Goal: Register for event/course

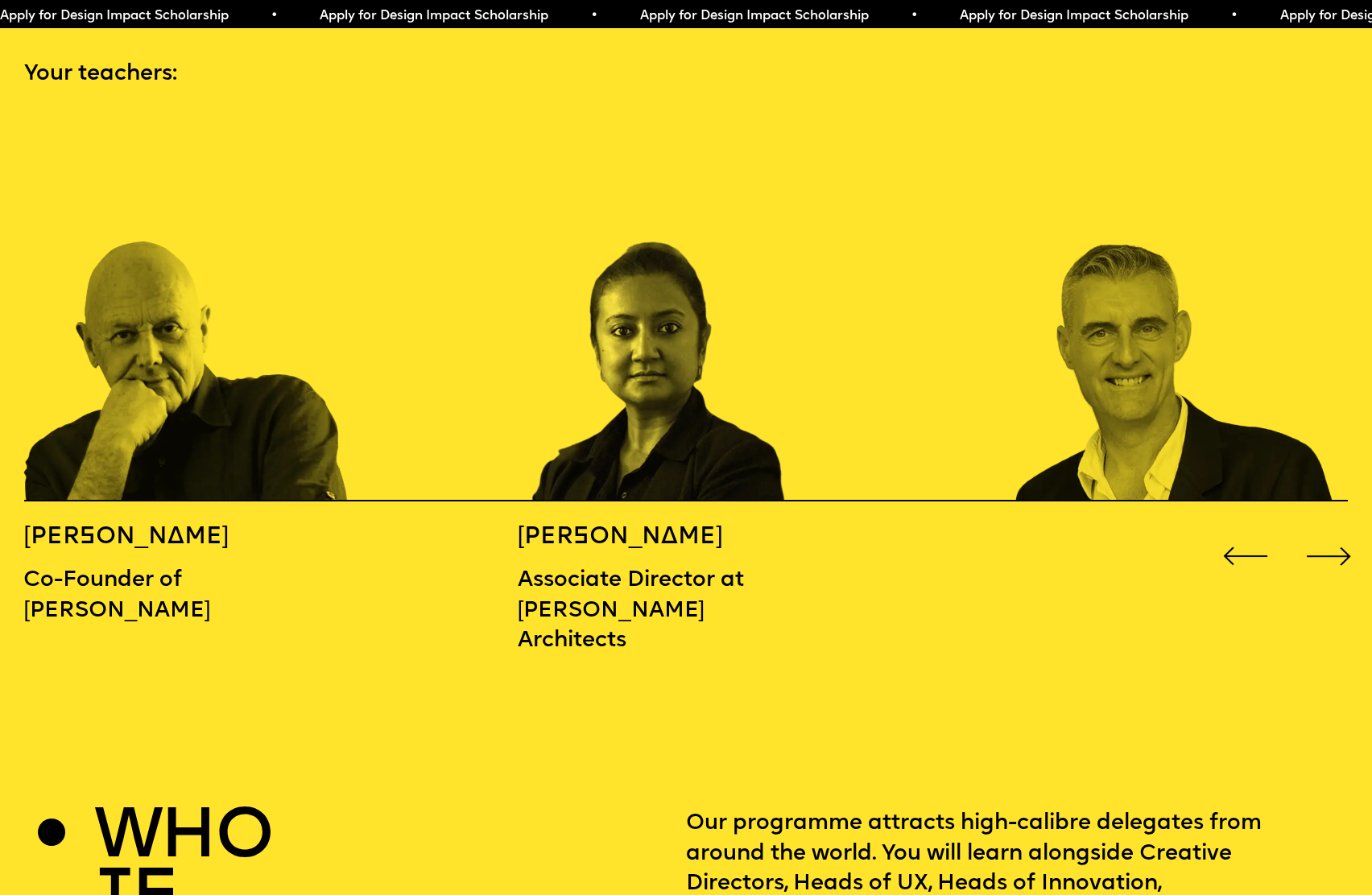
scroll to position [2063, 0]
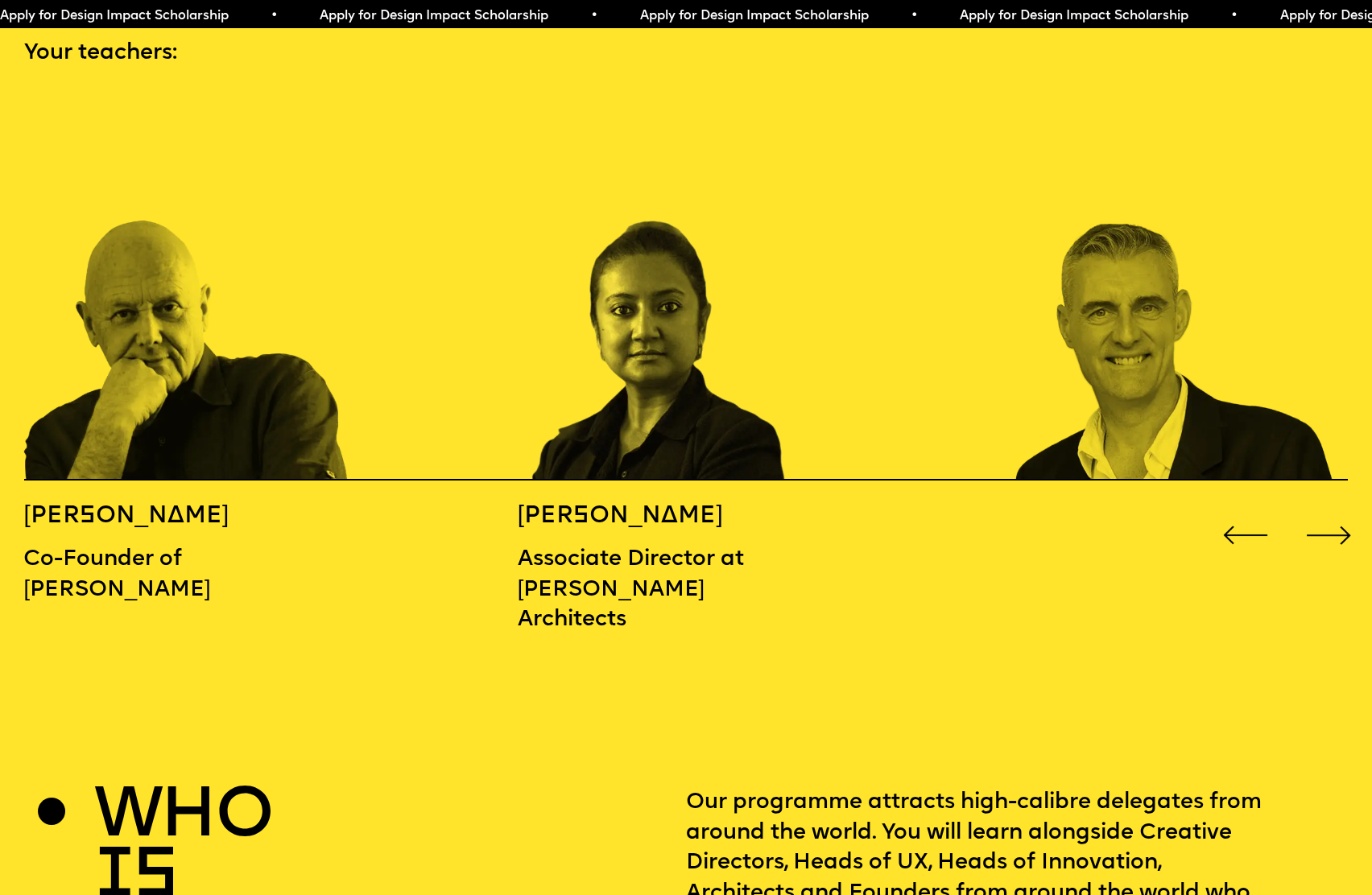
click at [1344, 508] on div "Next slide" at bounding box center [1329, 535] width 55 height 55
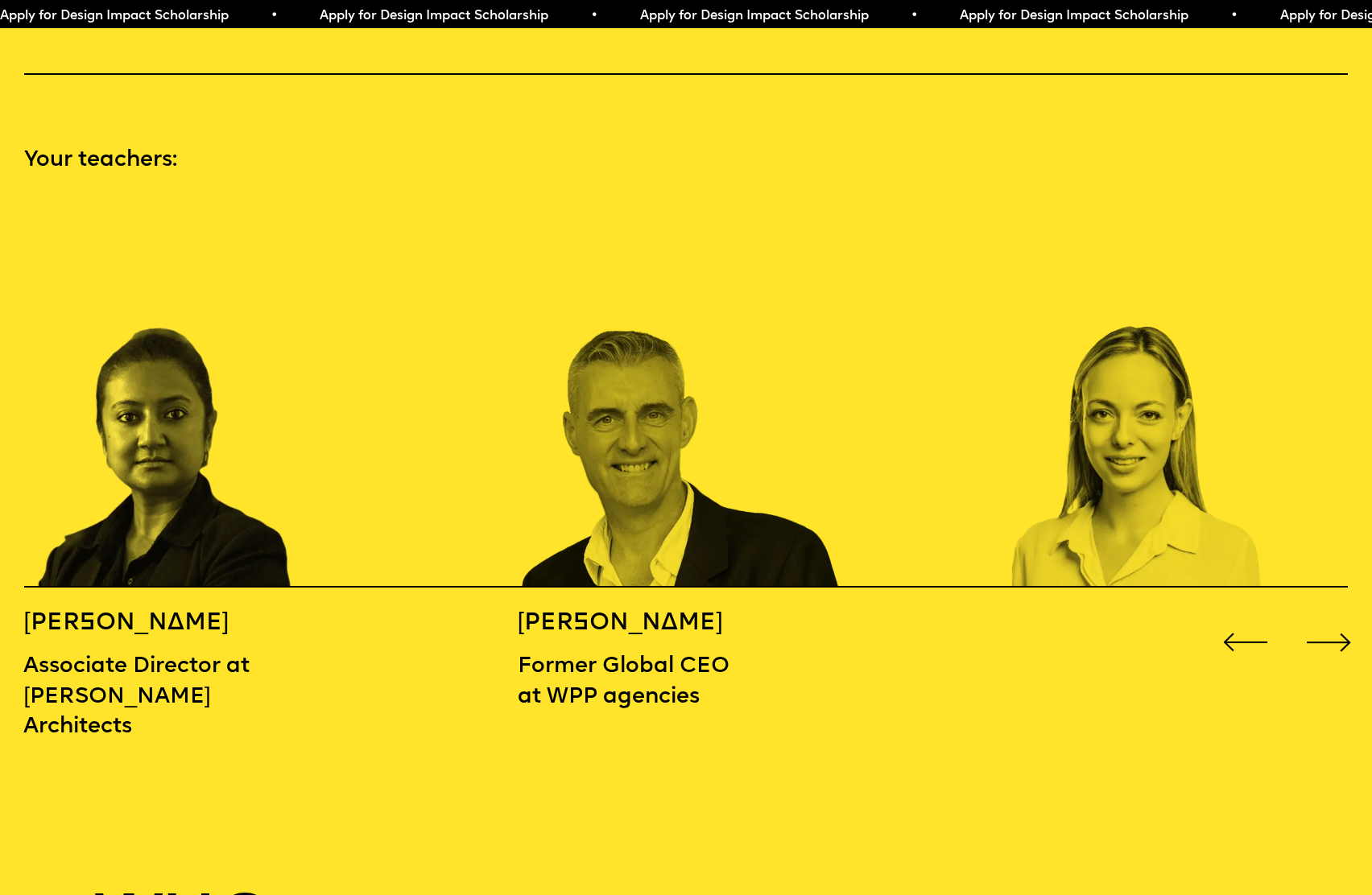
scroll to position [1953, 0]
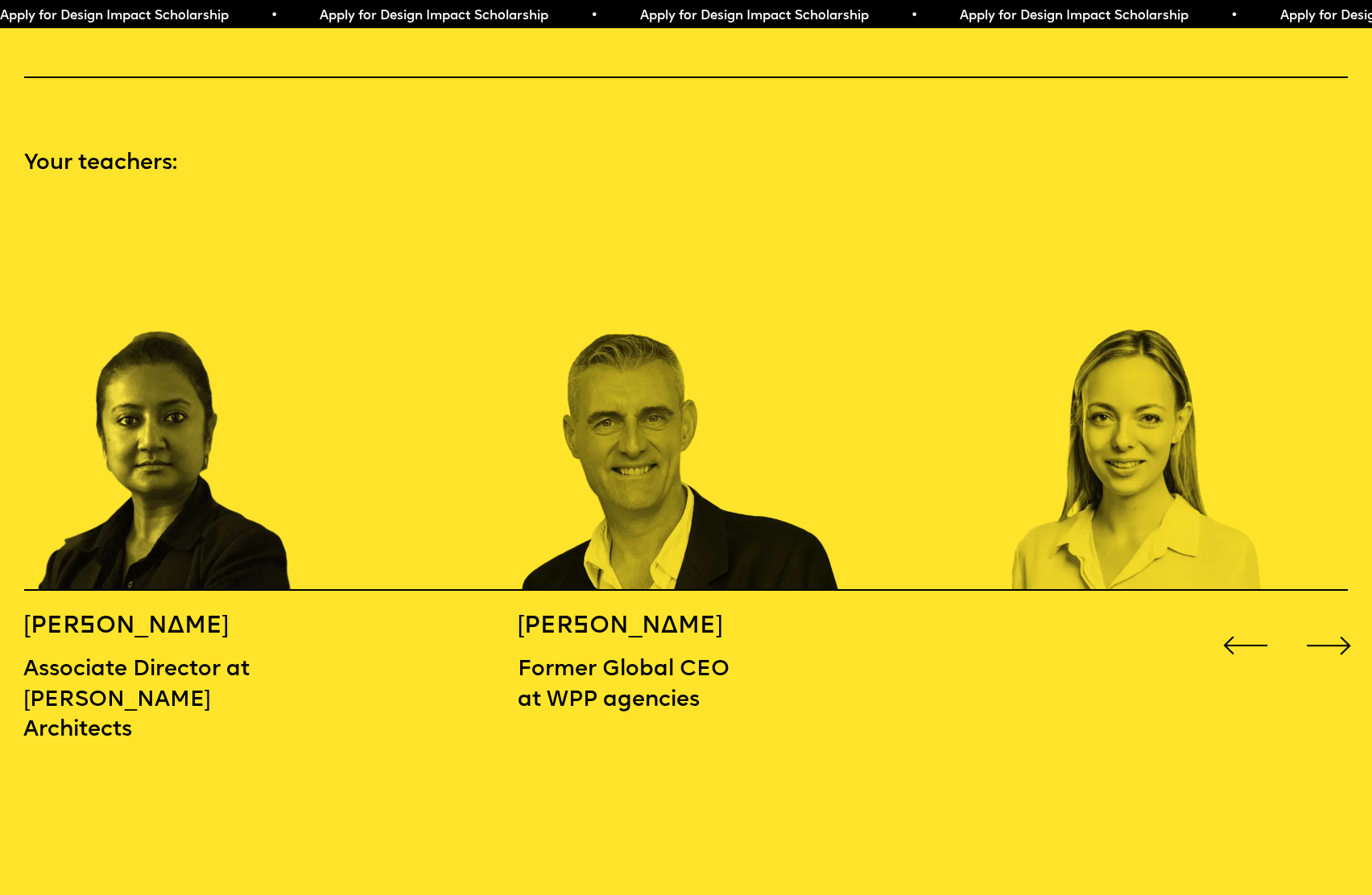
click at [1345, 618] on div "Next slide" at bounding box center [1329, 645] width 55 height 55
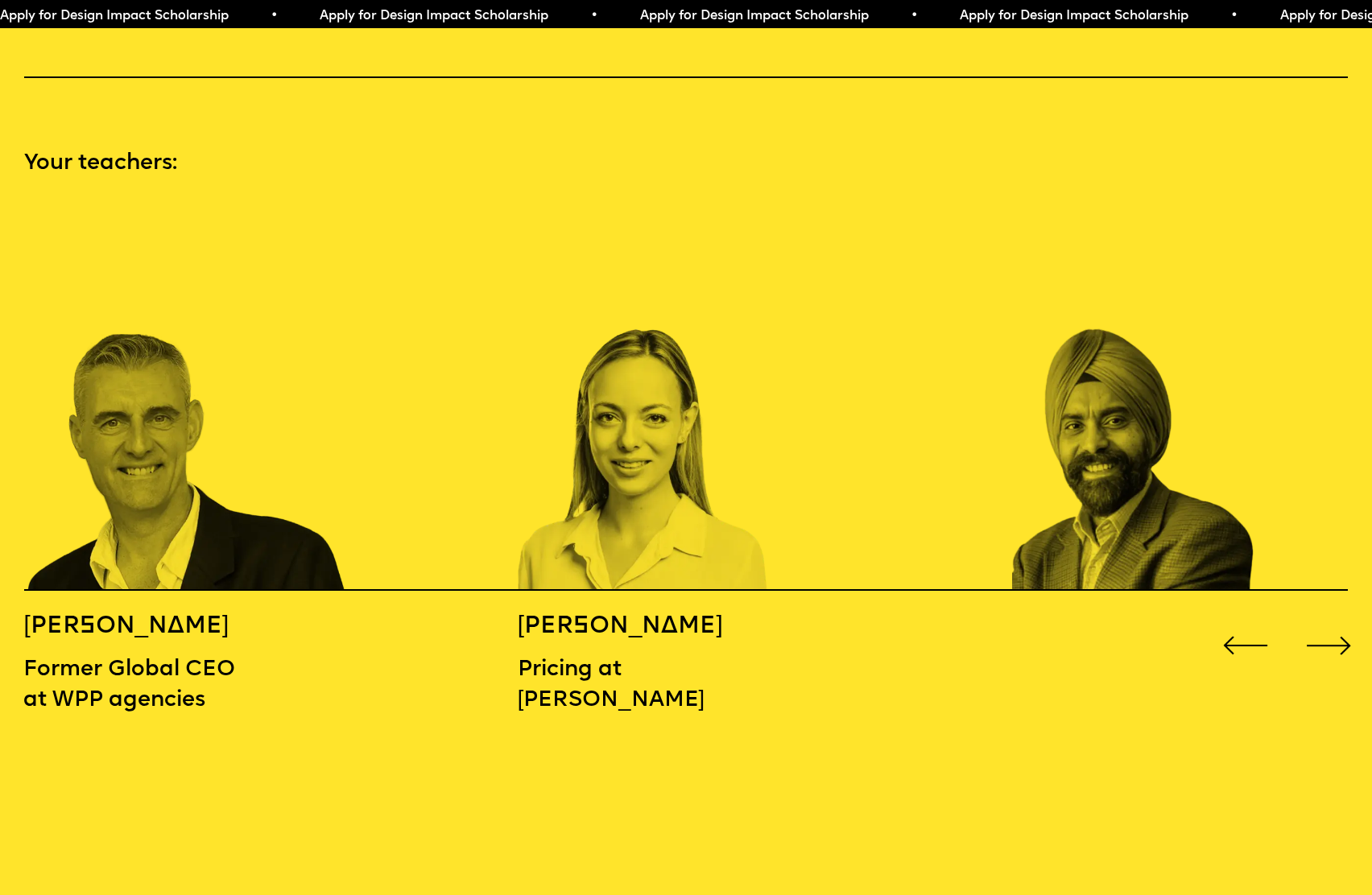
click at [1339, 618] on div "Next slide" at bounding box center [1329, 645] width 55 height 55
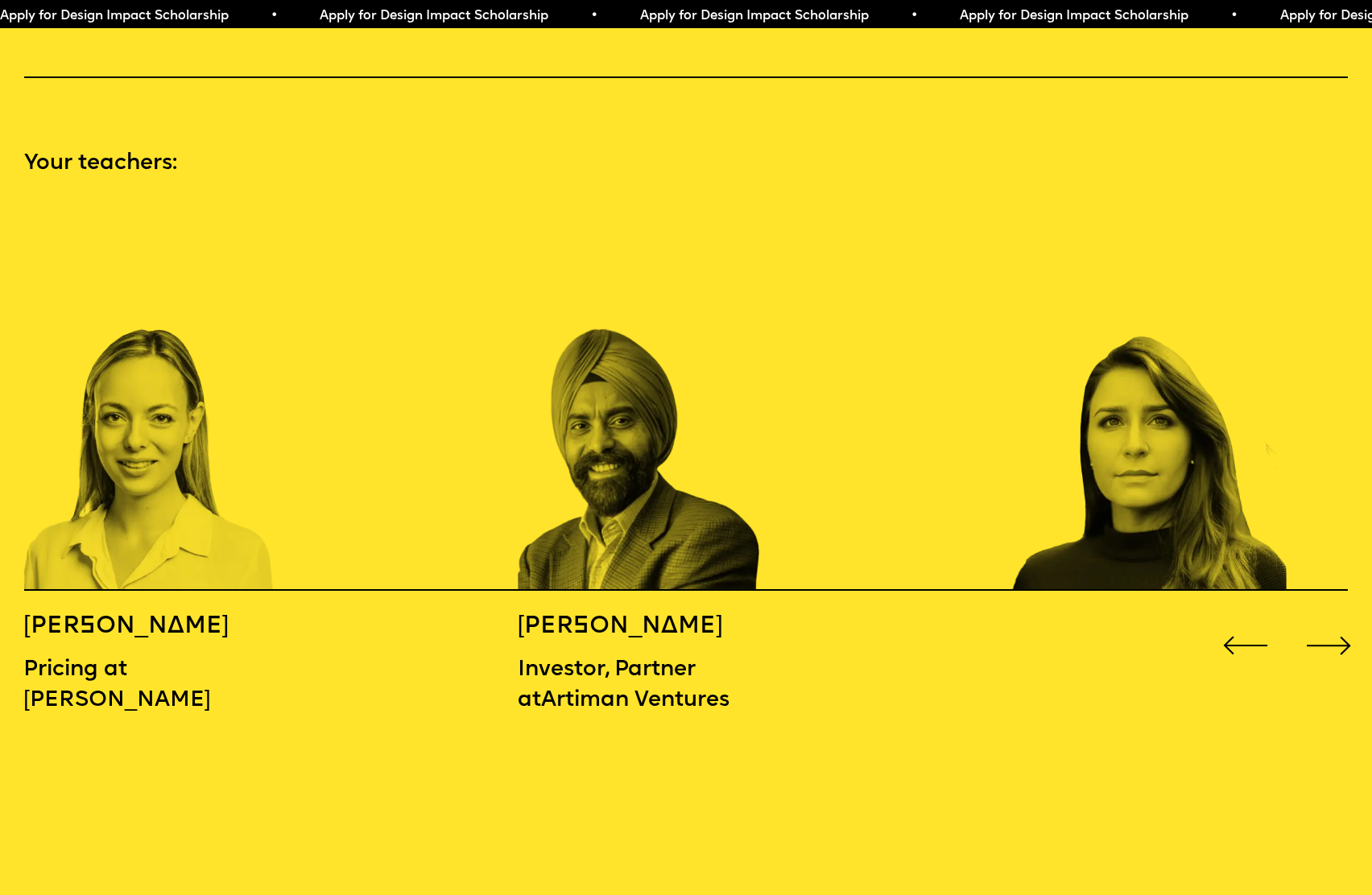
click at [1339, 618] on div "Next slide" at bounding box center [1329, 645] width 55 height 55
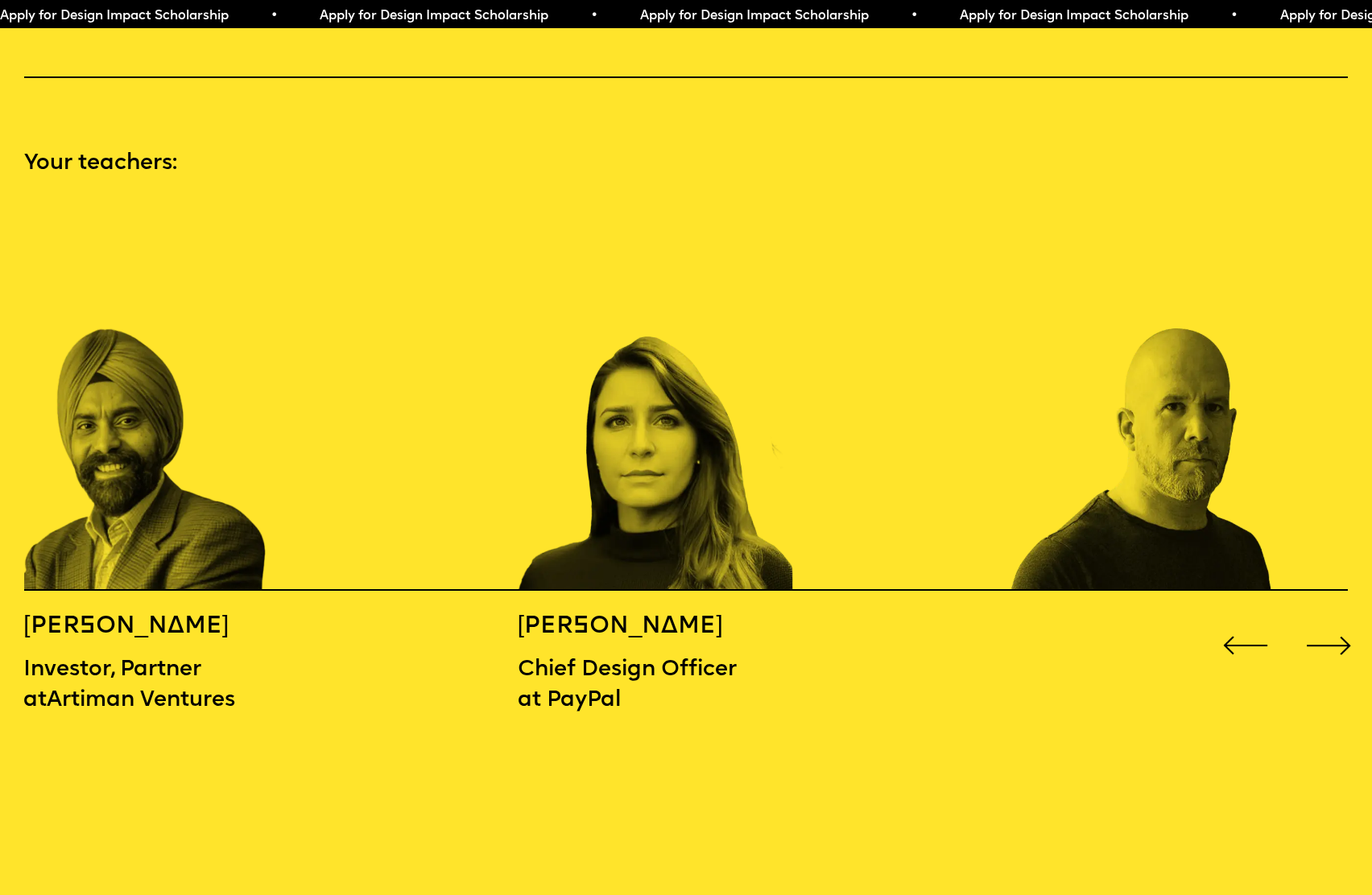
click at [1339, 618] on div "Next slide" at bounding box center [1329, 645] width 55 height 55
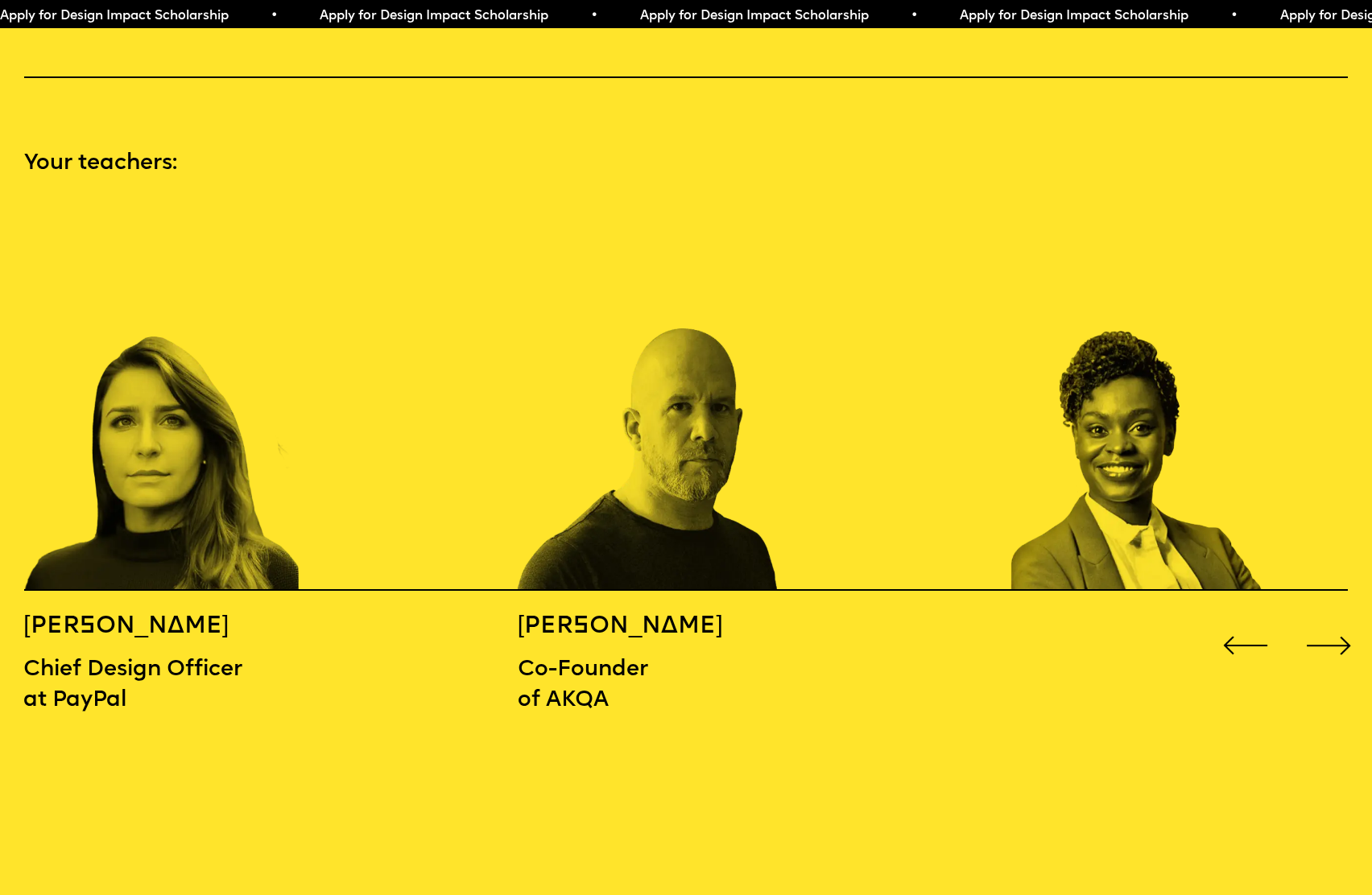
click at [1339, 618] on div "Next slide" at bounding box center [1329, 645] width 55 height 55
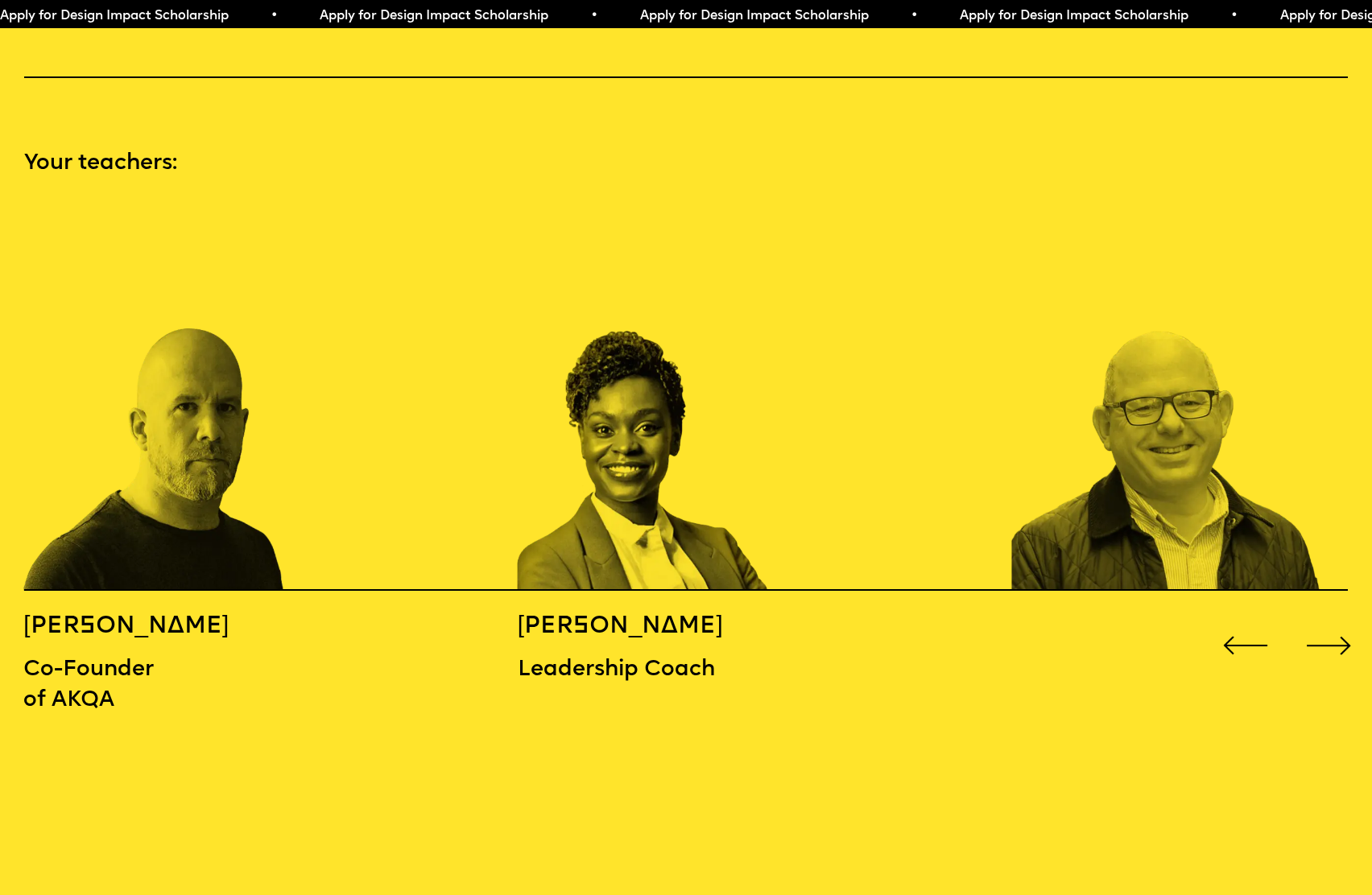
click at [1337, 618] on div "Next slide" at bounding box center [1329, 645] width 55 height 55
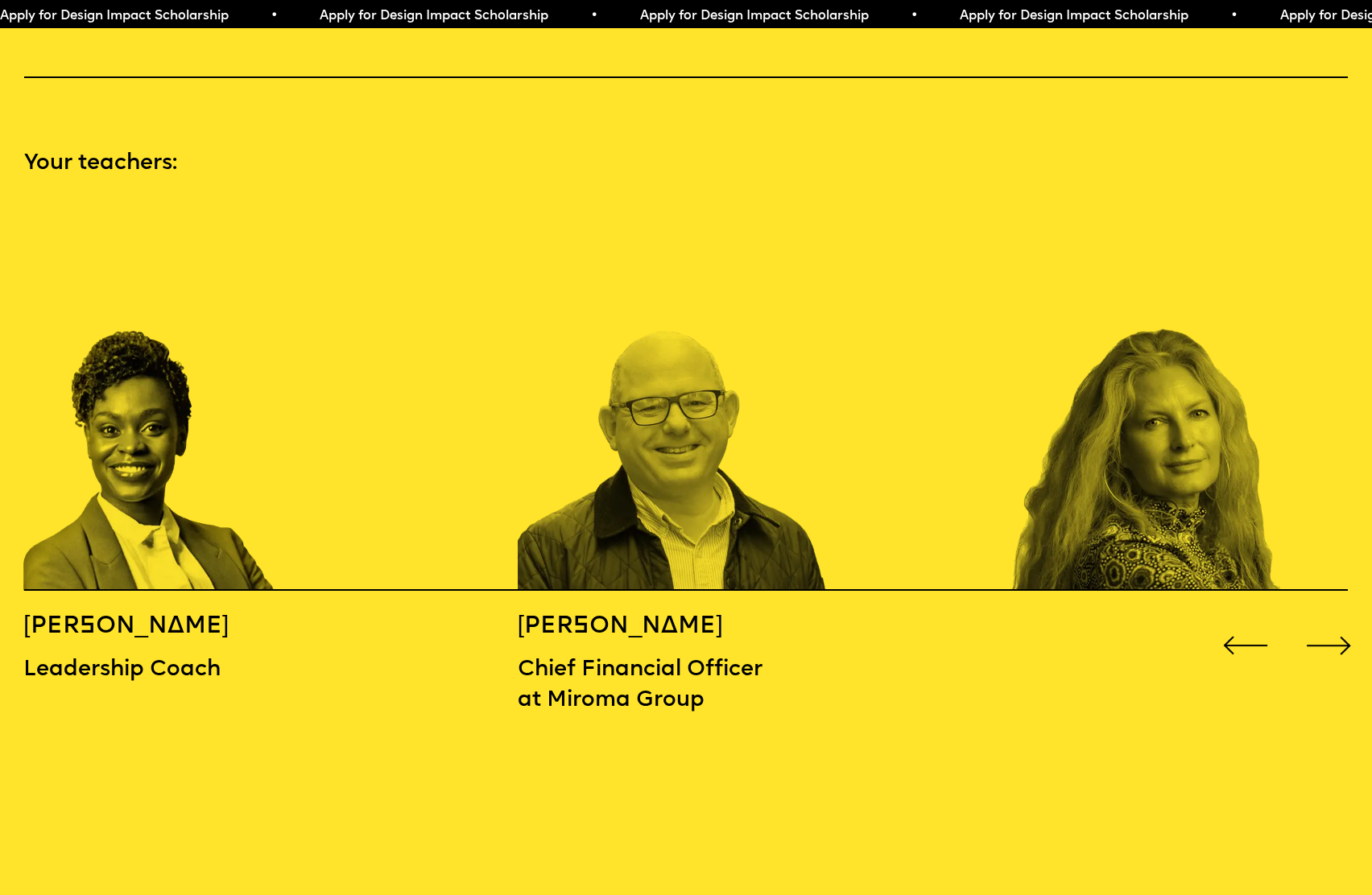
click at [1337, 618] on div "Next slide" at bounding box center [1329, 645] width 55 height 55
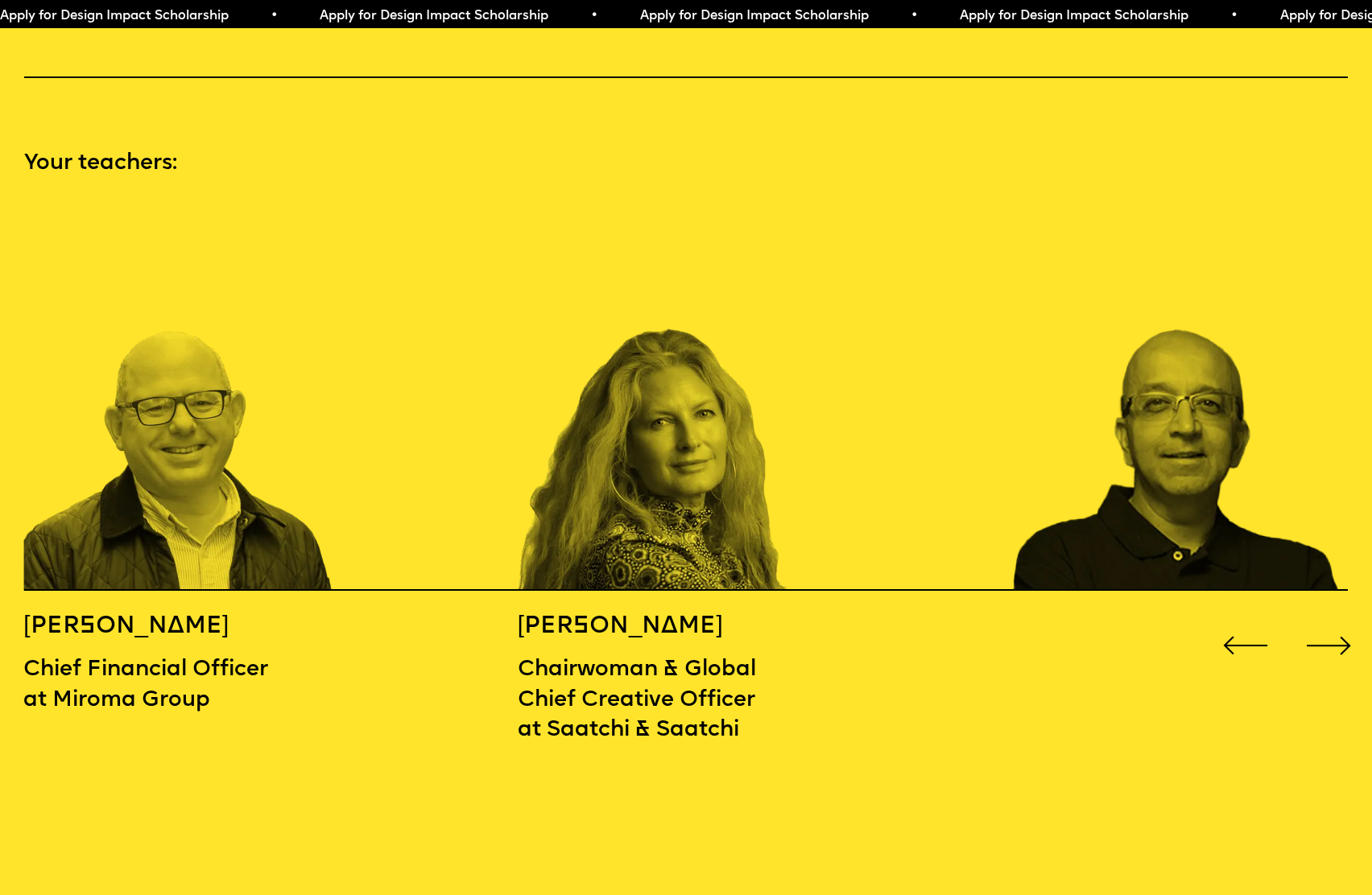
click at [1337, 618] on div "Next slide" at bounding box center [1329, 645] width 55 height 55
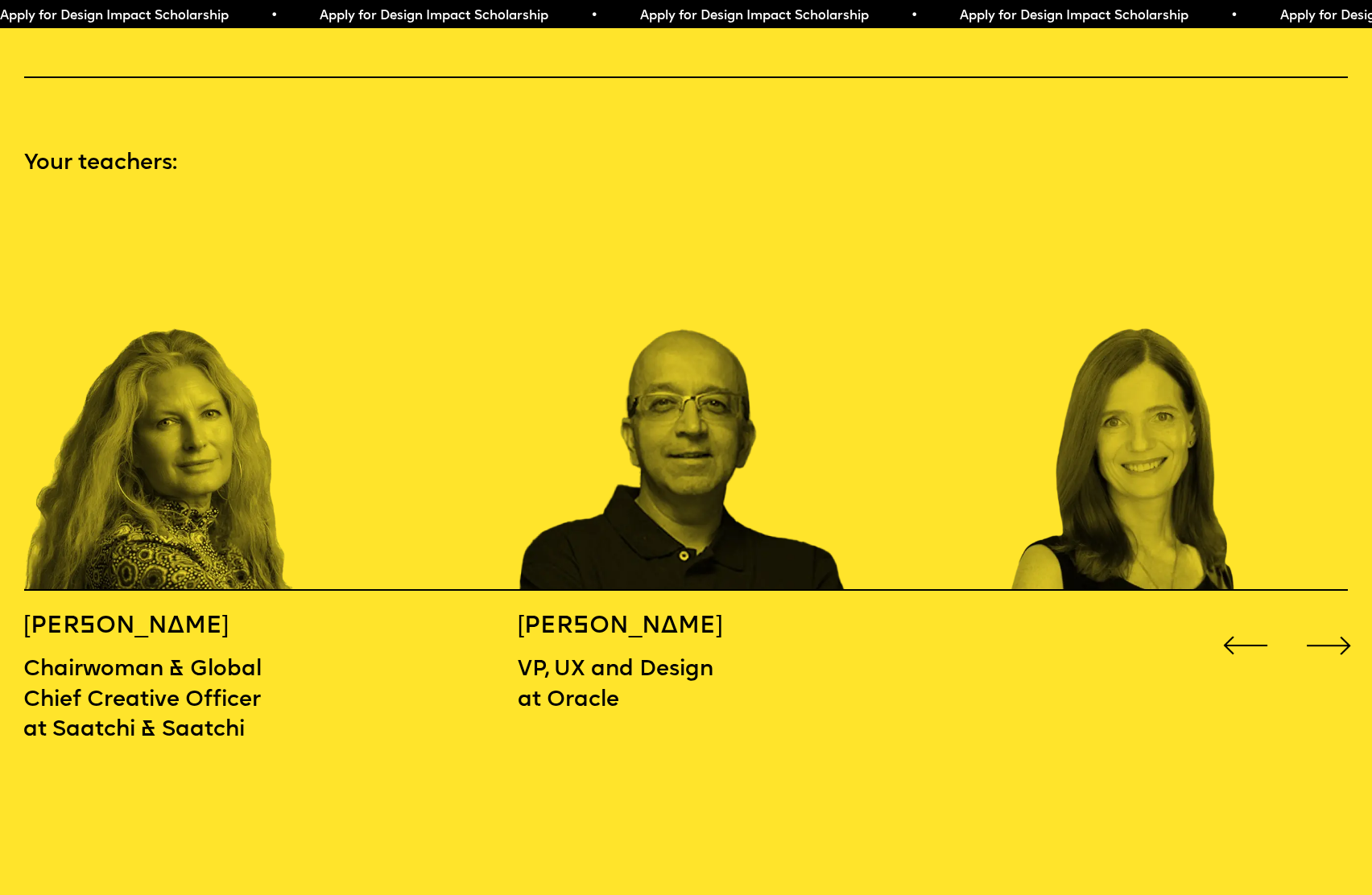
click at [1337, 618] on div "Next slide" at bounding box center [1329, 645] width 55 height 55
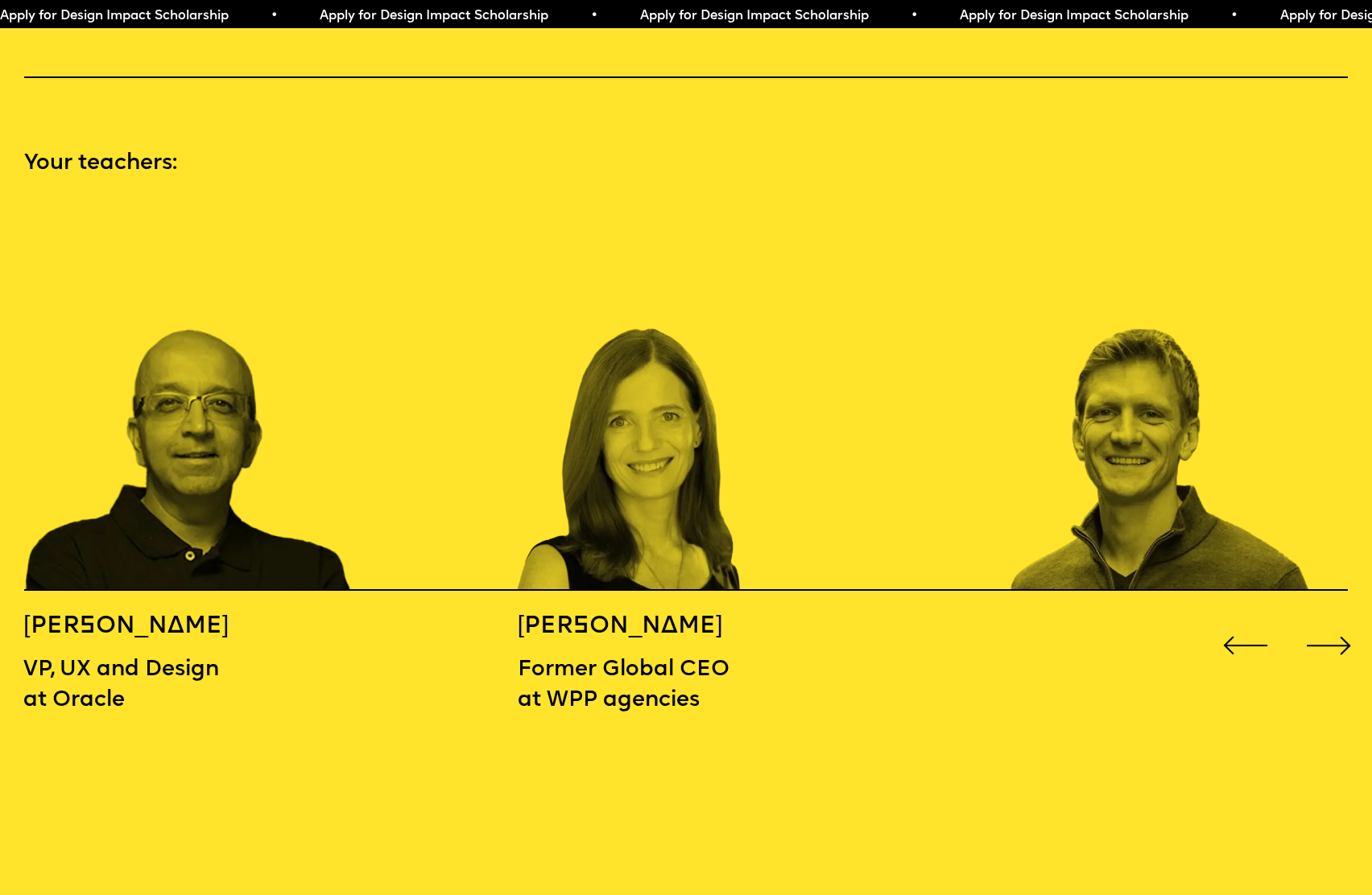
click at [1337, 618] on div "Next slide" at bounding box center [1329, 645] width 55 height 55
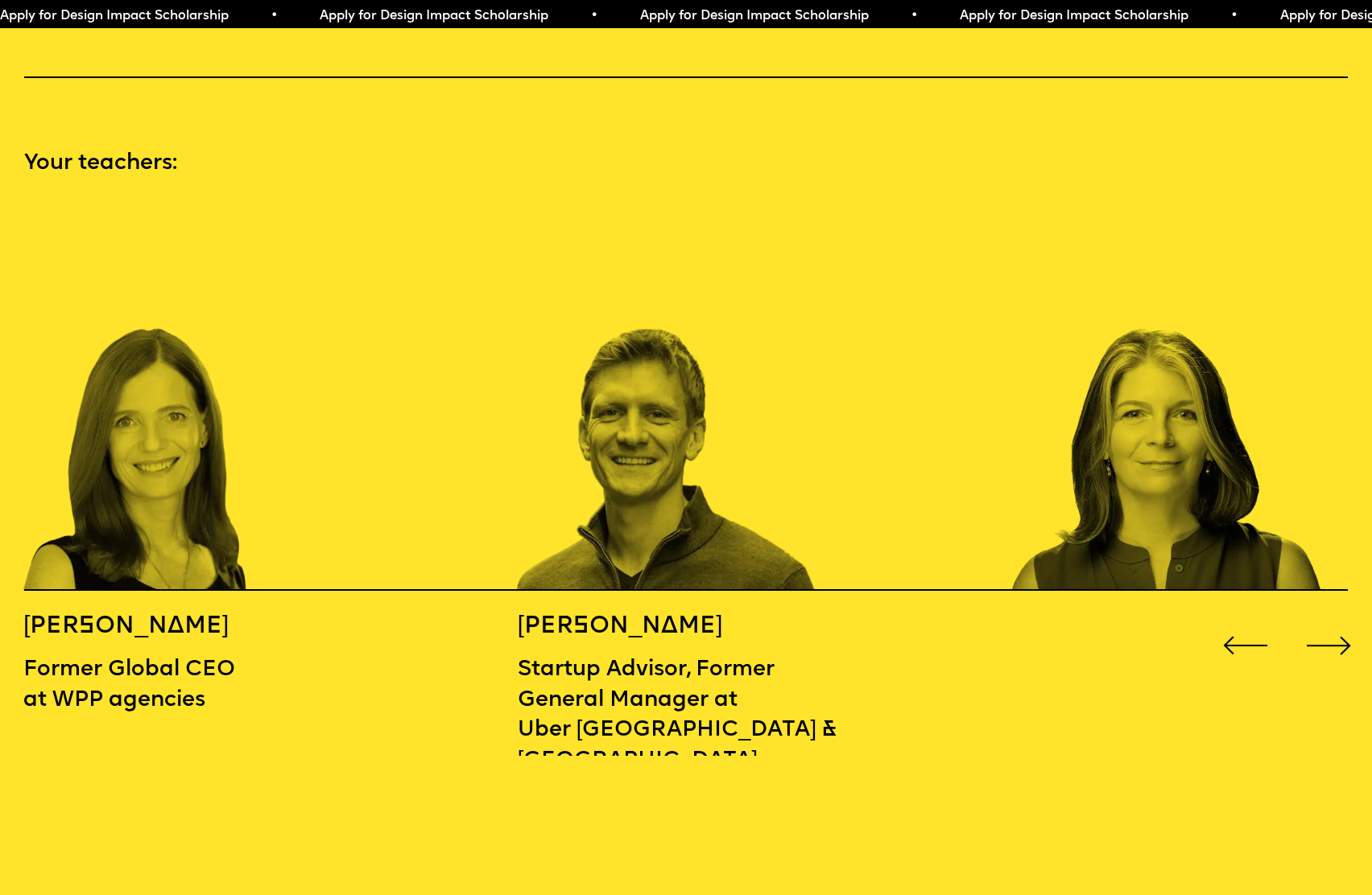
click at [1337, 618] on div "Next slide" at bounding box center [1329, 645] width 55 height 55
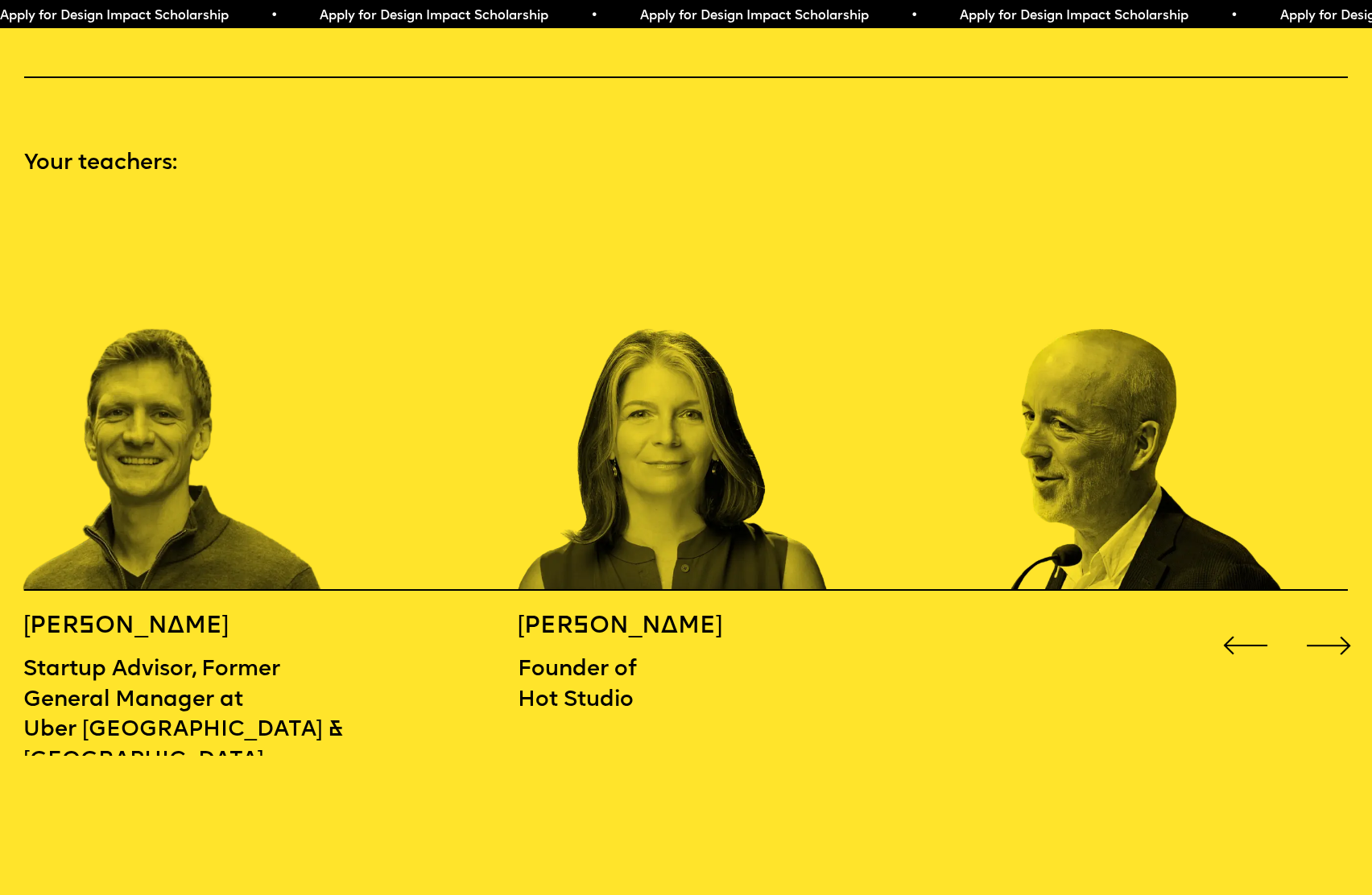
click at [1337, 618] on div "Next slide" at bounding box center [1329, 645] width 55 height 55
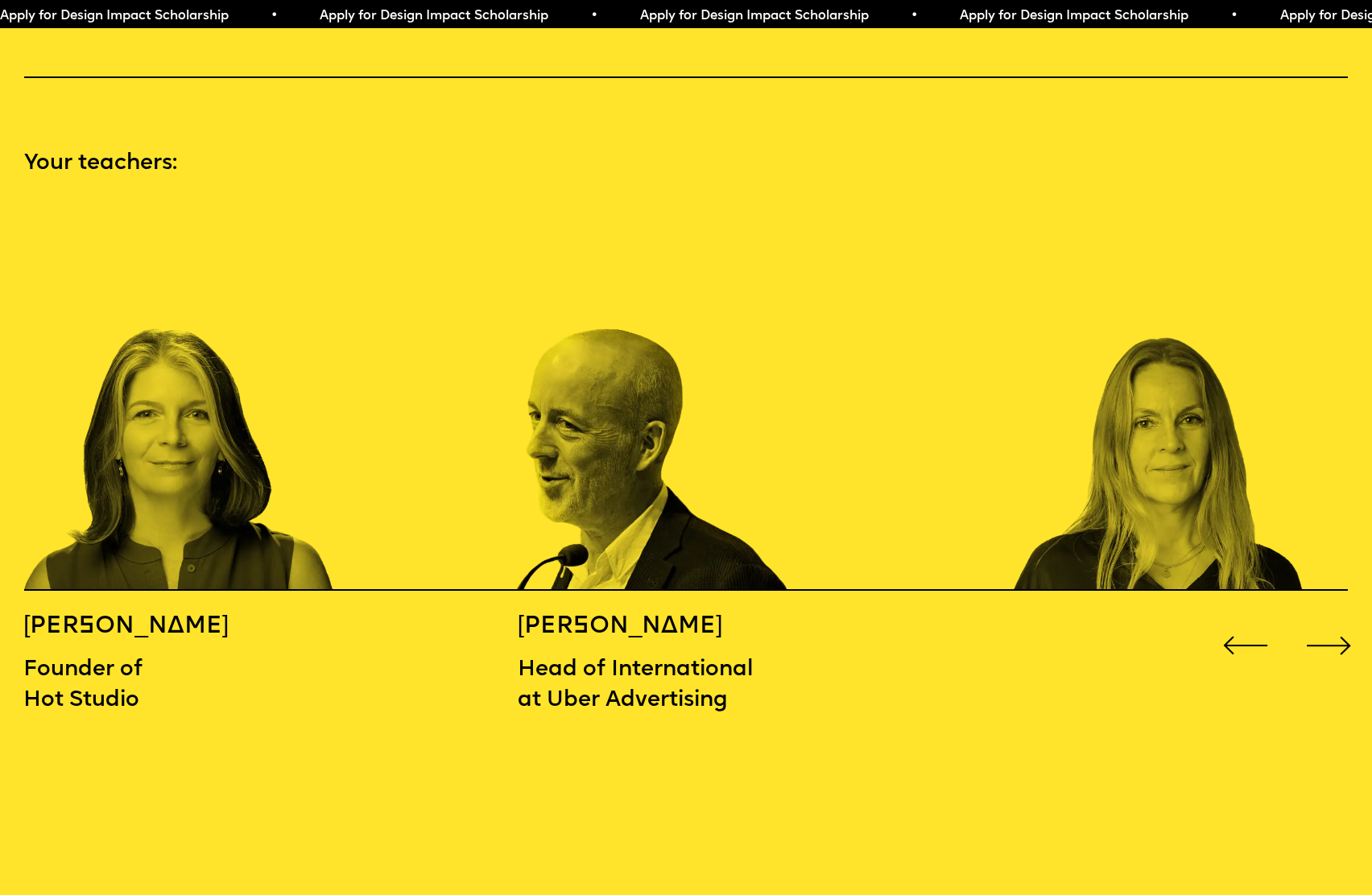
click at [1337, 618] on div "Next slide" at bounding box center [1329, 645] width 55 height 55
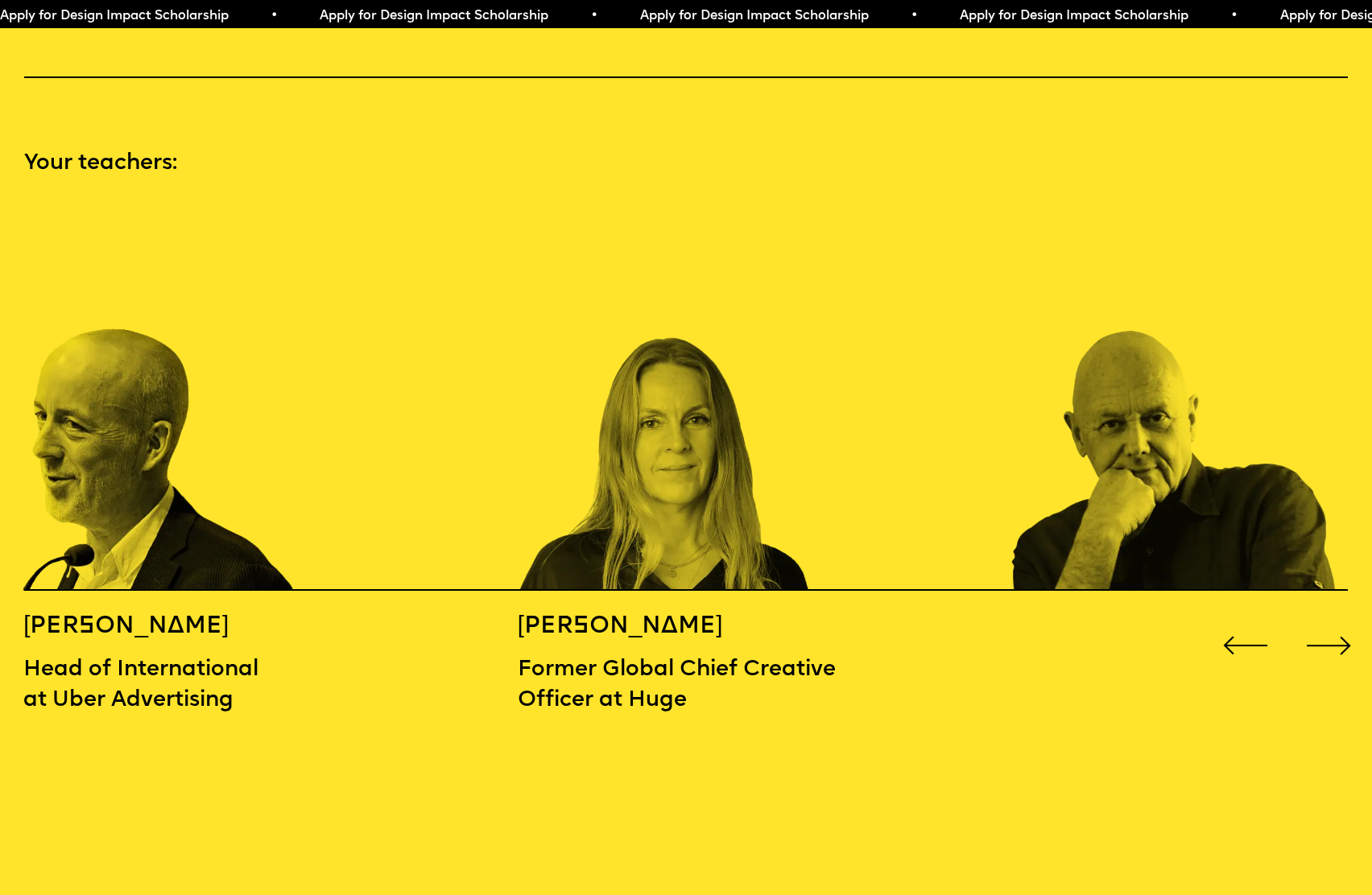
click at [1337, 618] on div "Next slide" at bounding box center [1329, 645] width 55 height 55
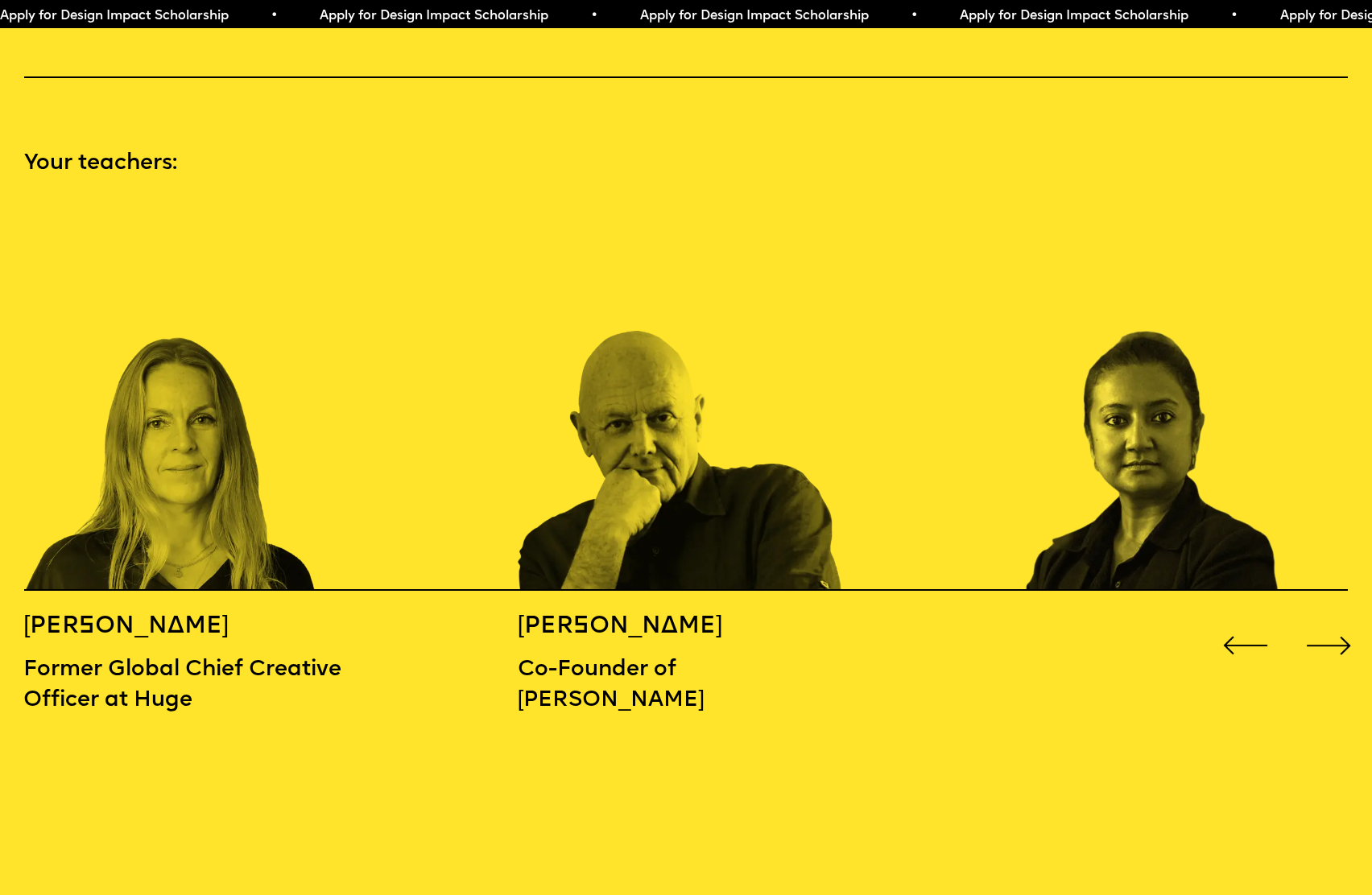
click at [1337, 618] on div "Next slide" at bounding box center [1329, 645] width 55 height 55
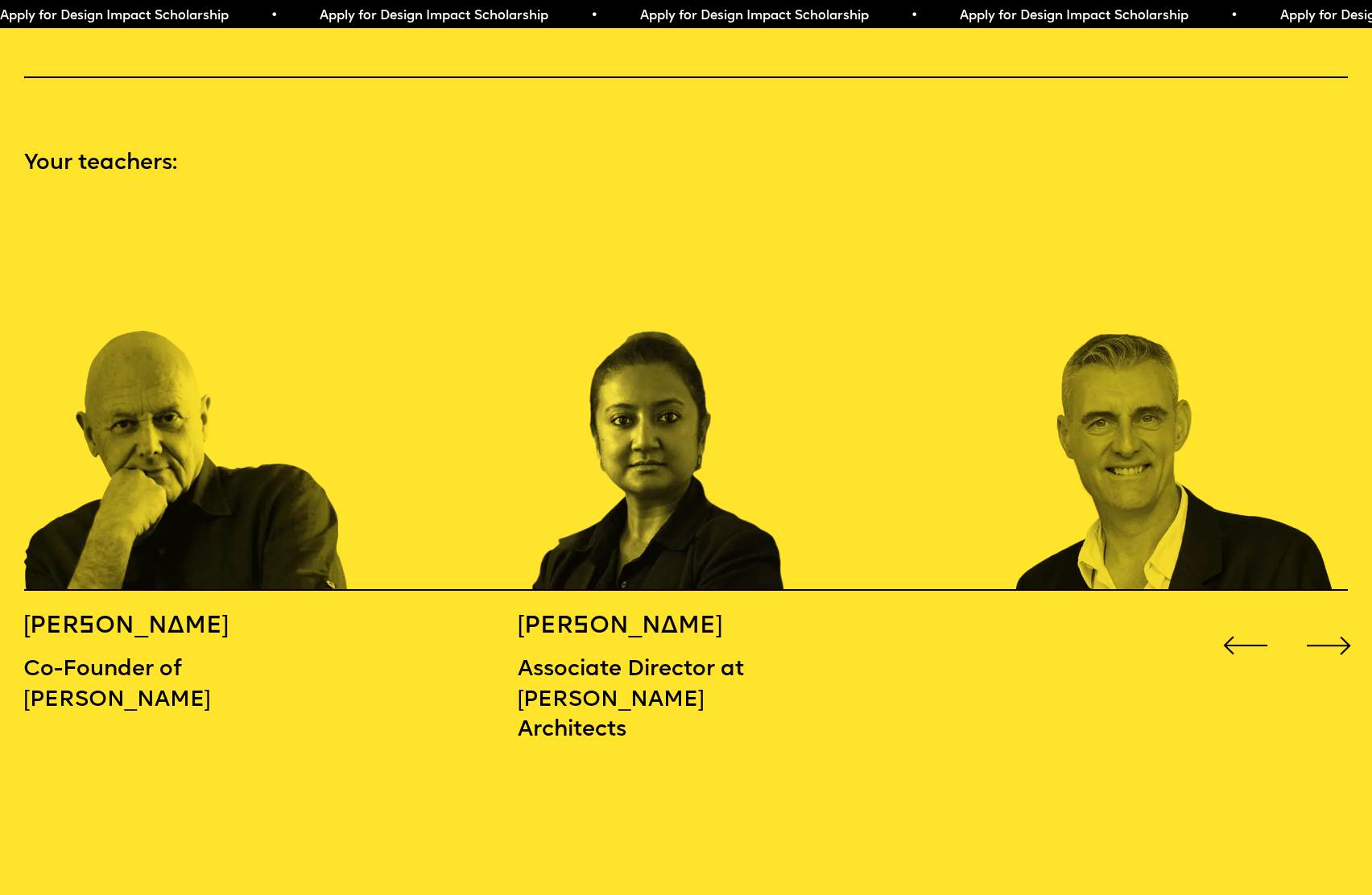
click at [1337, 618] on div "Next slide" at bounding box center [1329, 645] width 55 height 55
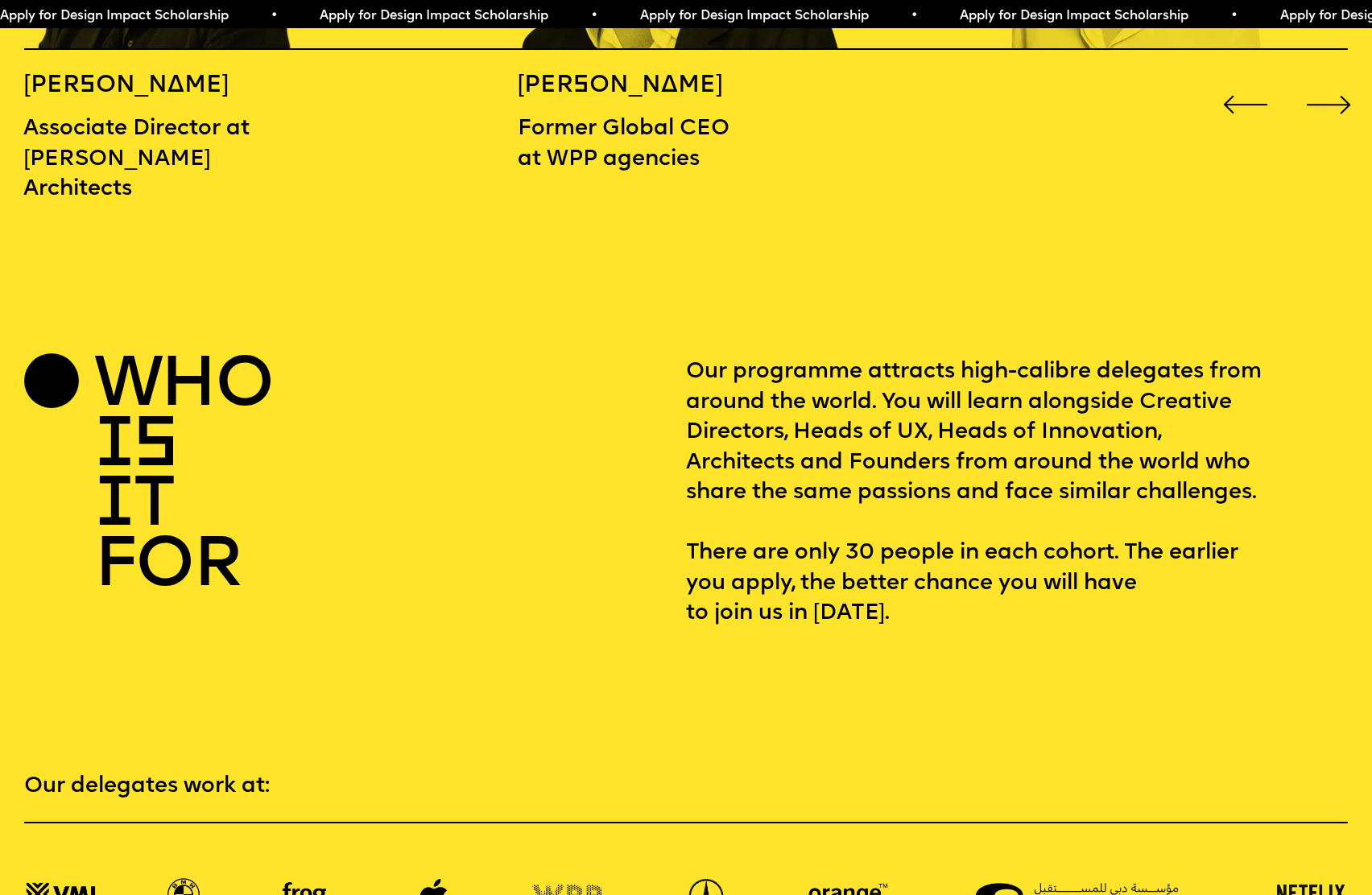
scroll to position [2494, 0]
click at [520, 314] on section "who is it for Our programme attracts high-calibre delegates from around the wor…" at bounding box center [686, 456] width 1372 height 343
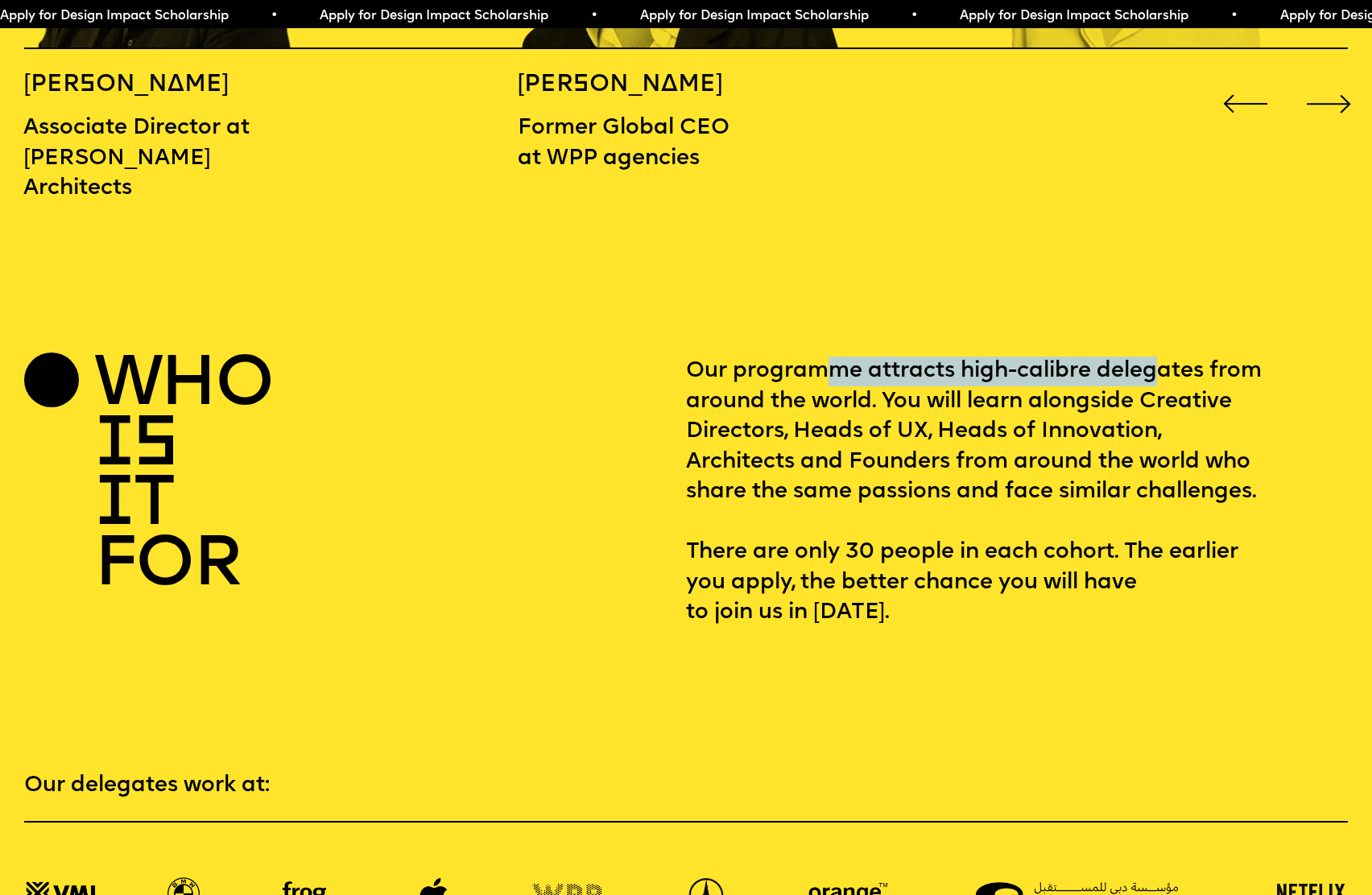
drag, startPoint x: 825, startPoint y: 323, endPoint x: 1155, endPoint y: 335, distance: 330.2
click at [1155, 356] on p "Our programme attracts high-calibre delegates from around the world. You will l…" at bounding box center [1017, 491] width 662 height 271
drag, startPoint x: 1155, startPoint y: 337, endPoint x: 988, endPoint y: 362, distance: 168.9
click at [1148, 356] on p "Our programme attracts high-calibre delegates from around the world. You will l…" at bounding box center [1017, 491] width 662 height 271
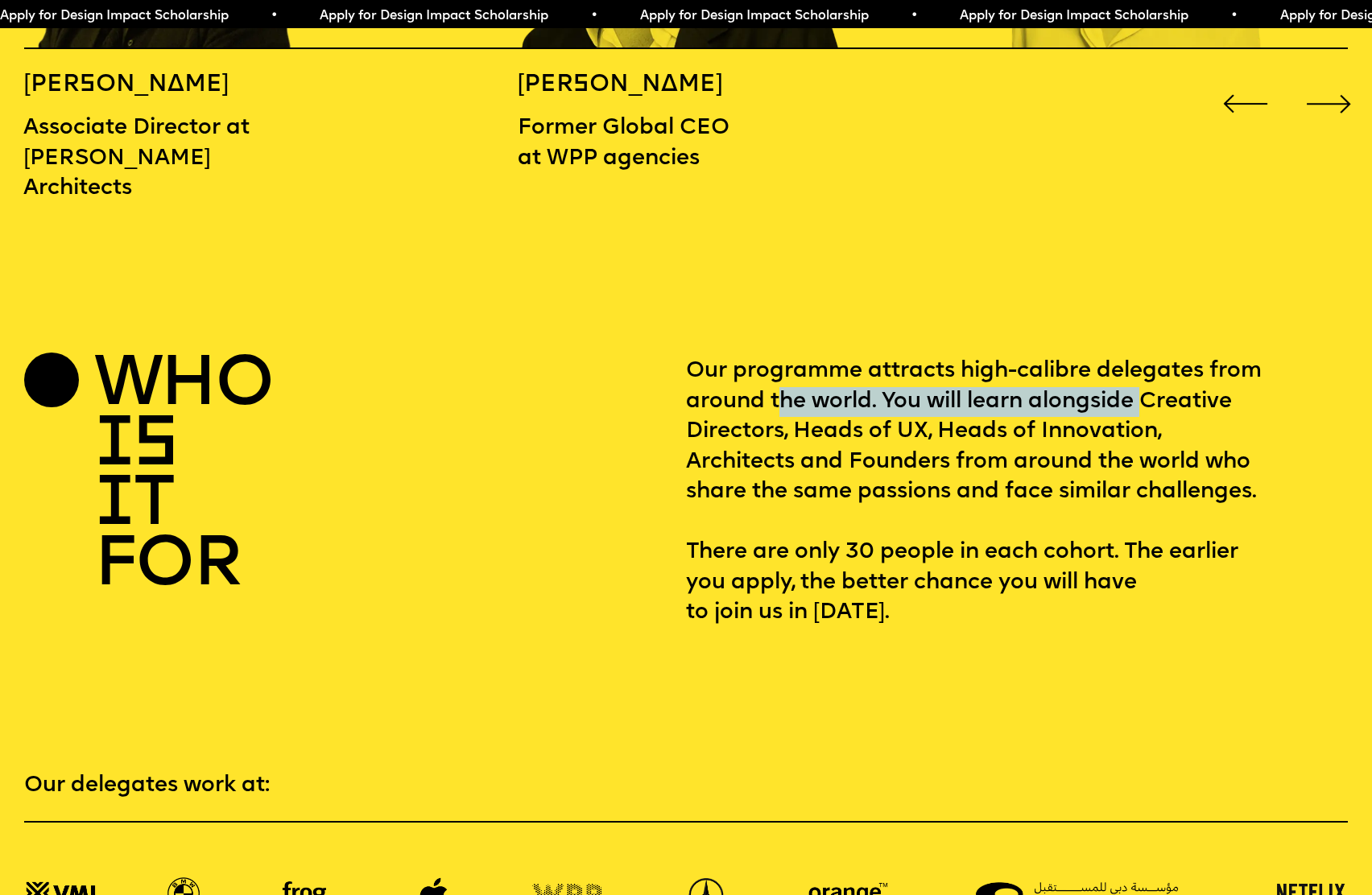
drag, startPoint x: 796, startPoint y: 361, endPoint x: 1151, endPoint y: 358, distance: 355.0
click at [1151, 358] on p "Our programme attracts high-calibre delegates from around the world. You will l…" at bounding box center [1017, 491] width 662 height 271
drag, startPoint x: 1155, startPoint y: 366, endPoint x: 980, endPoint y: 382, distance: 175.7
click at [1144, 366] on p "Our programme attracts high-calibre delegates from around the world. You will l…" at bounding box center [1017, 491] width 662 height 271
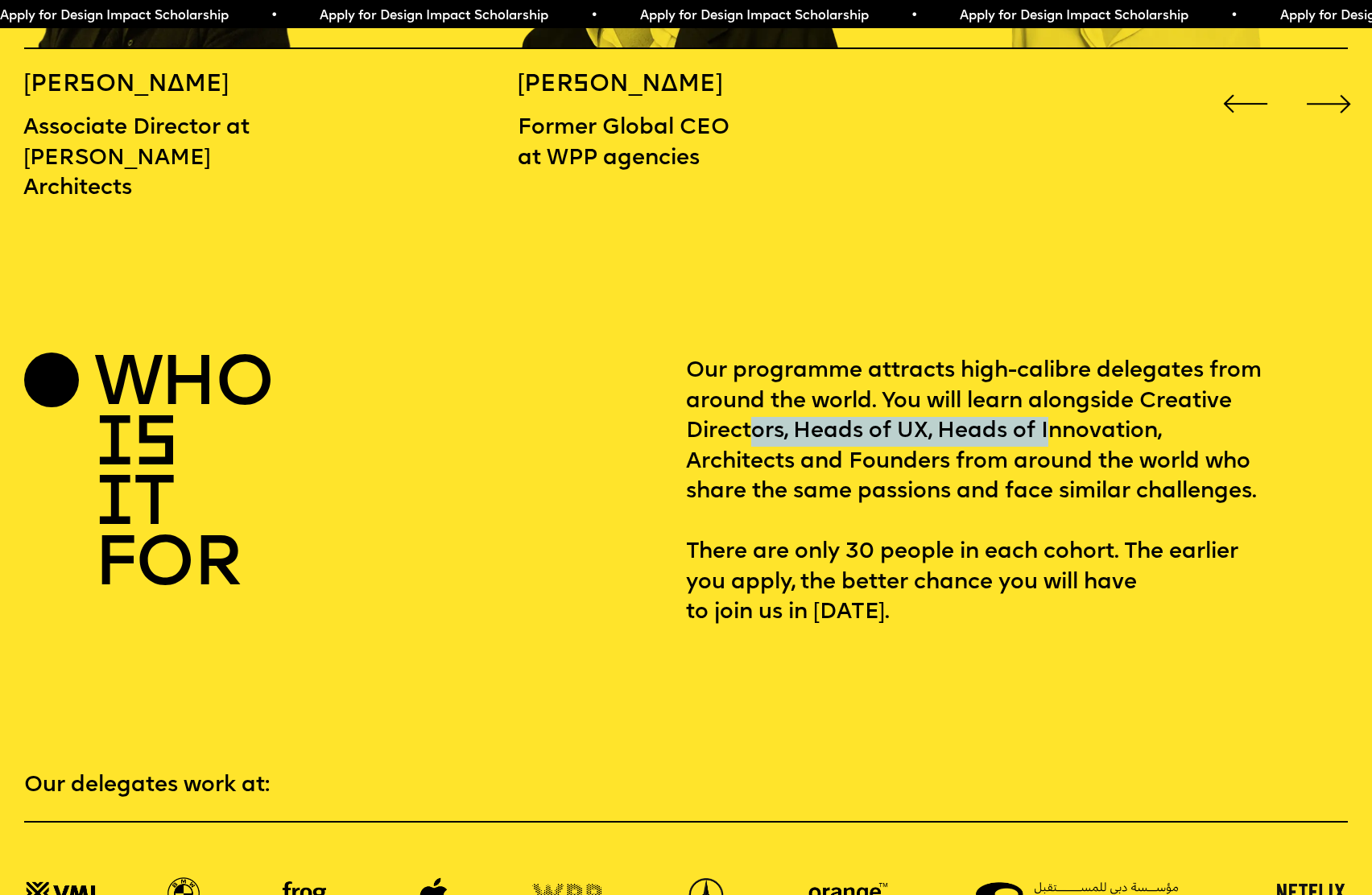
drag, startPoint x: 845, startPoint y: 396, endPoint x: 1055, endPoint y: 392, distance: 210.0
click at [1055, 392] on p "Our programme attracts high-calibre delegates from around the world. You will l…" at bounding box center [1017, 491] width 662 height 271
click at [1058, 396] on p "Our programme attracts high-calibre delegates from around the world. You will l…" at bounding box center [1017, 491] width 662 height 271
drag, startPoint x: 695, startPoint y: 423, endPoint x: 800, endPoint y: 420, distance: 105.0
click at [800, 420] on p "Our programme attracts high-calibre delegates from around the world. You will l…" at bounding box center [1017, 491] width 662 height 271
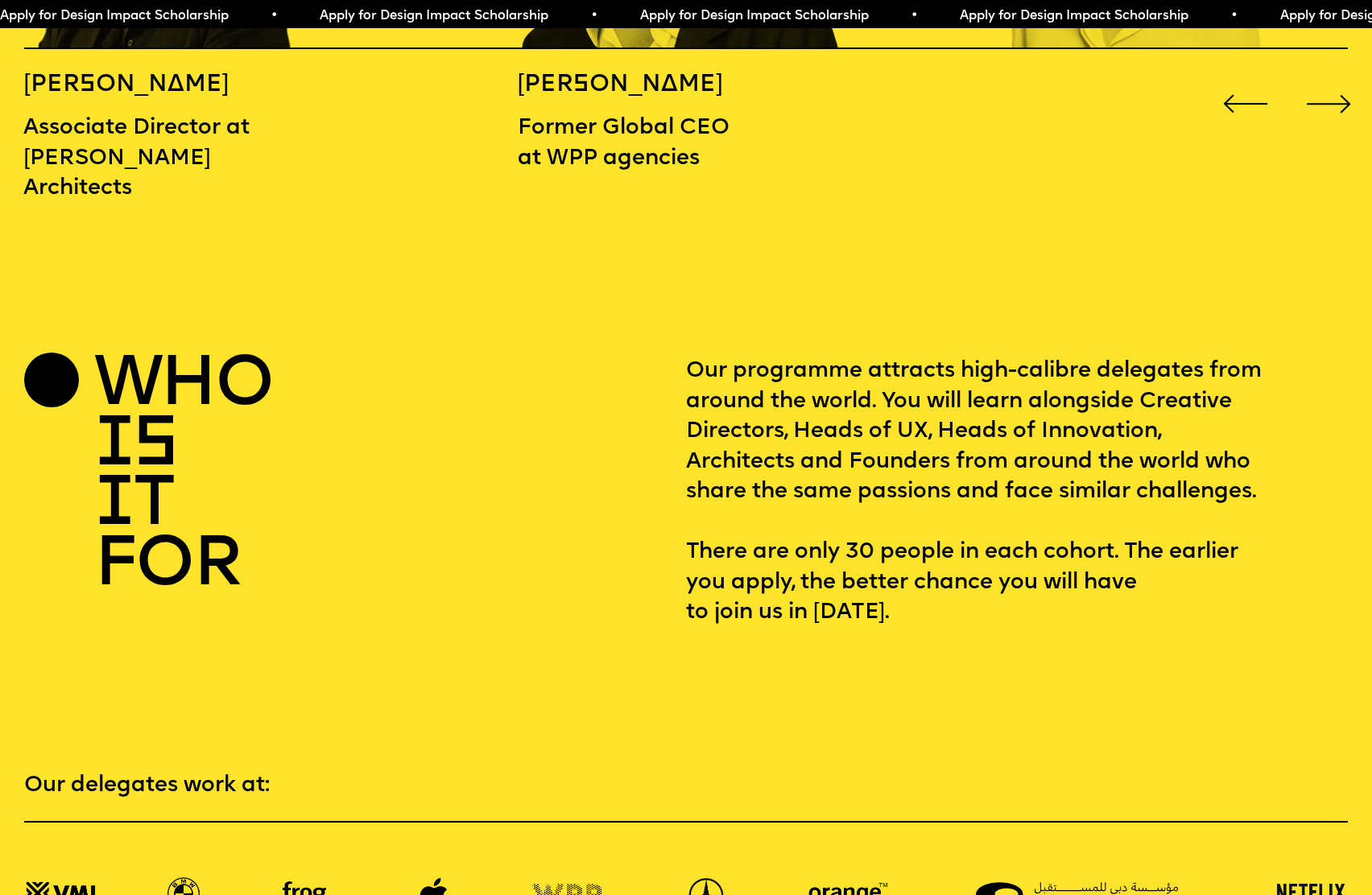
click at [844, 419] on p "Our programme attracts high-calibre delegates from around the world. You will l…" at bounding box center [1017, 491] width 662 height 271
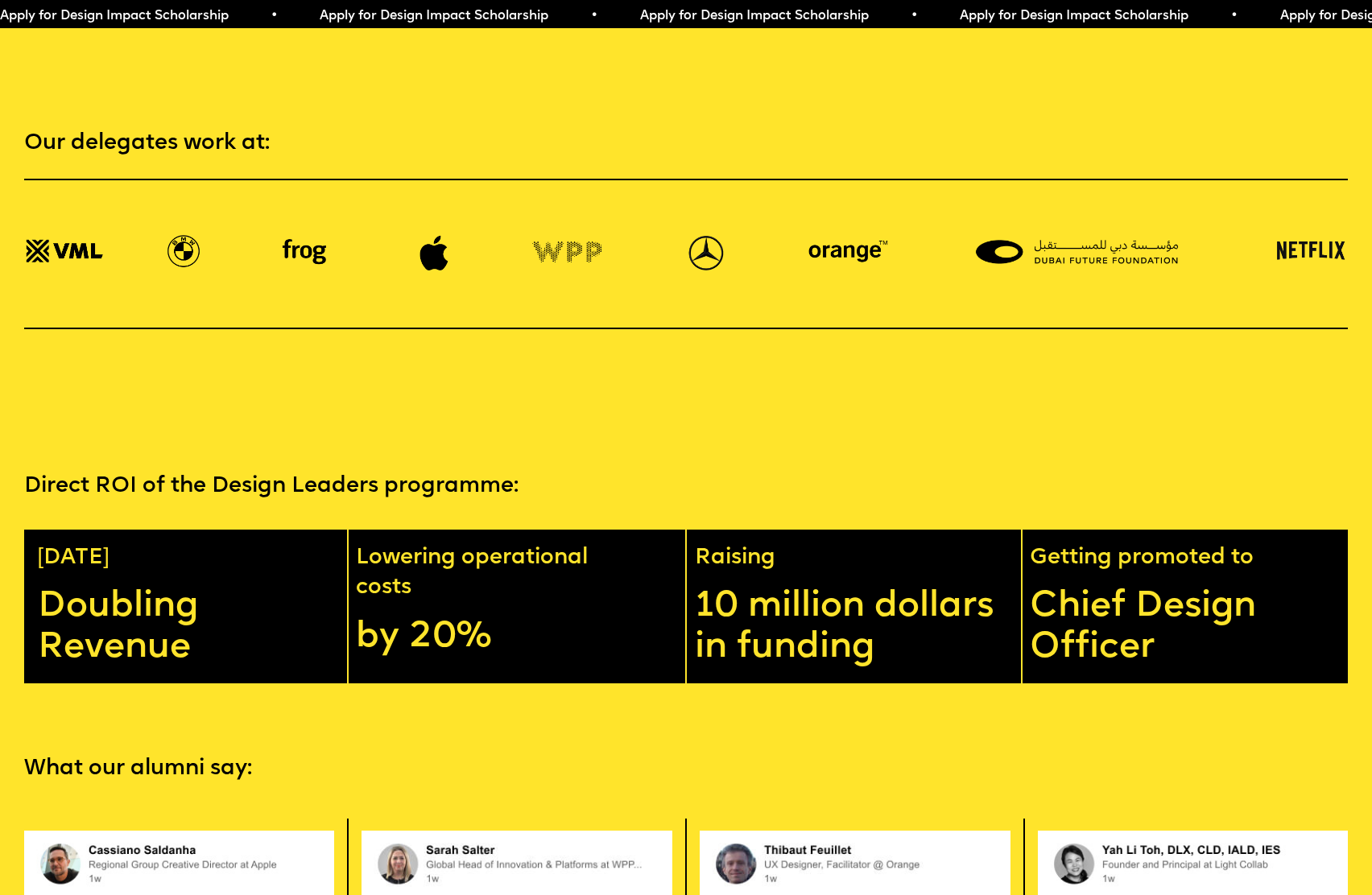
scroll to position [3199, 0]
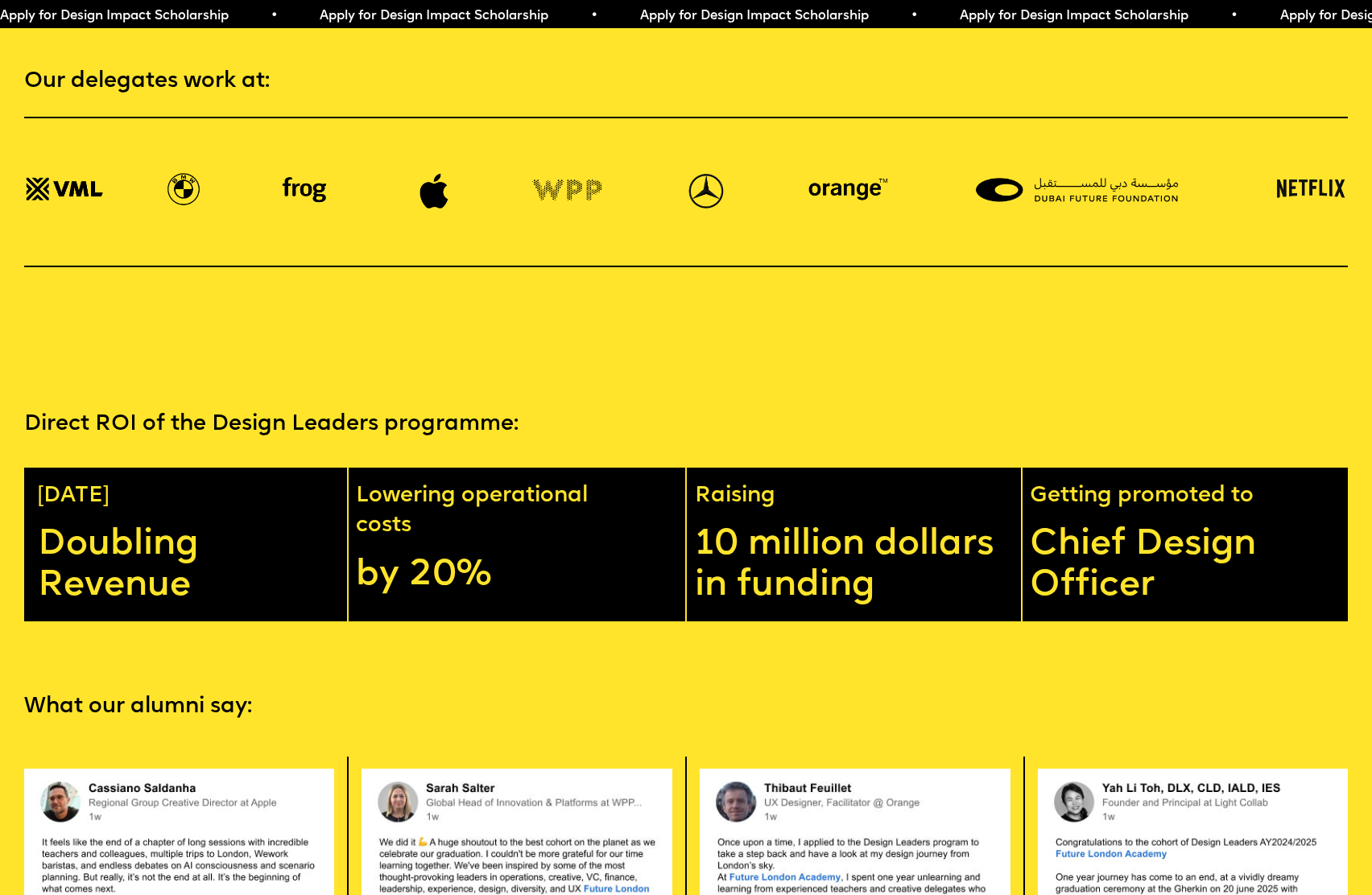
click at [1128, 528] on p "Chief Design Officer" at bounding box center [1192, 565] width 326 height 82
click at [1043, 363] on section "Direct ROI of the Design Leaders programme: [DATE] Doubling Revenue Lowering op…" at bounding box center [686, 479] width 1372 height 282
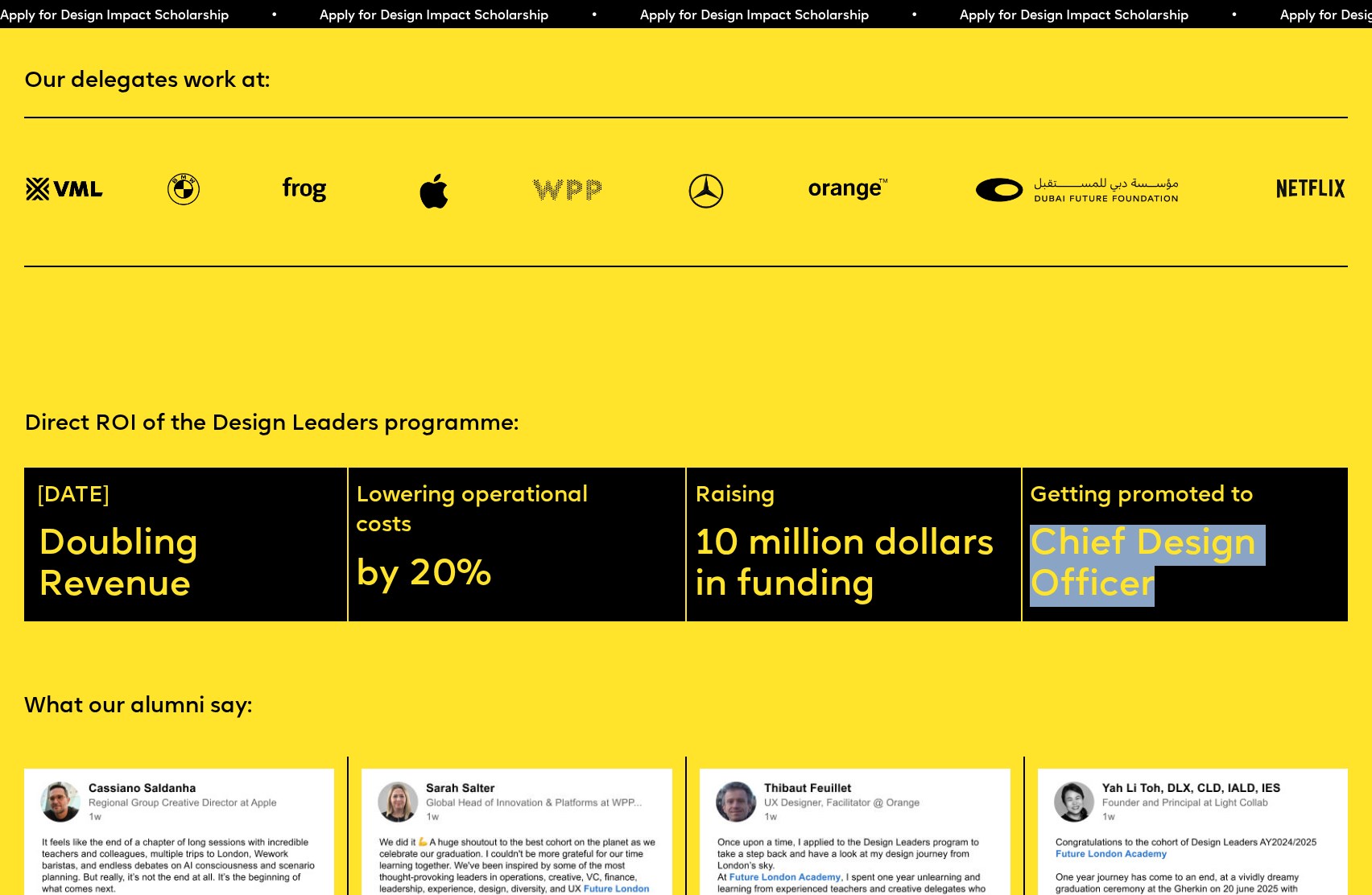
drag, startPoint x: 1158, startPoint y: 557, endPoint x: 1041, endPoint y: 498, distance: 131.0
click at [1041, 525] on p "Chief Design Officer" at bounding box center [1192, 565] width 326 height 82
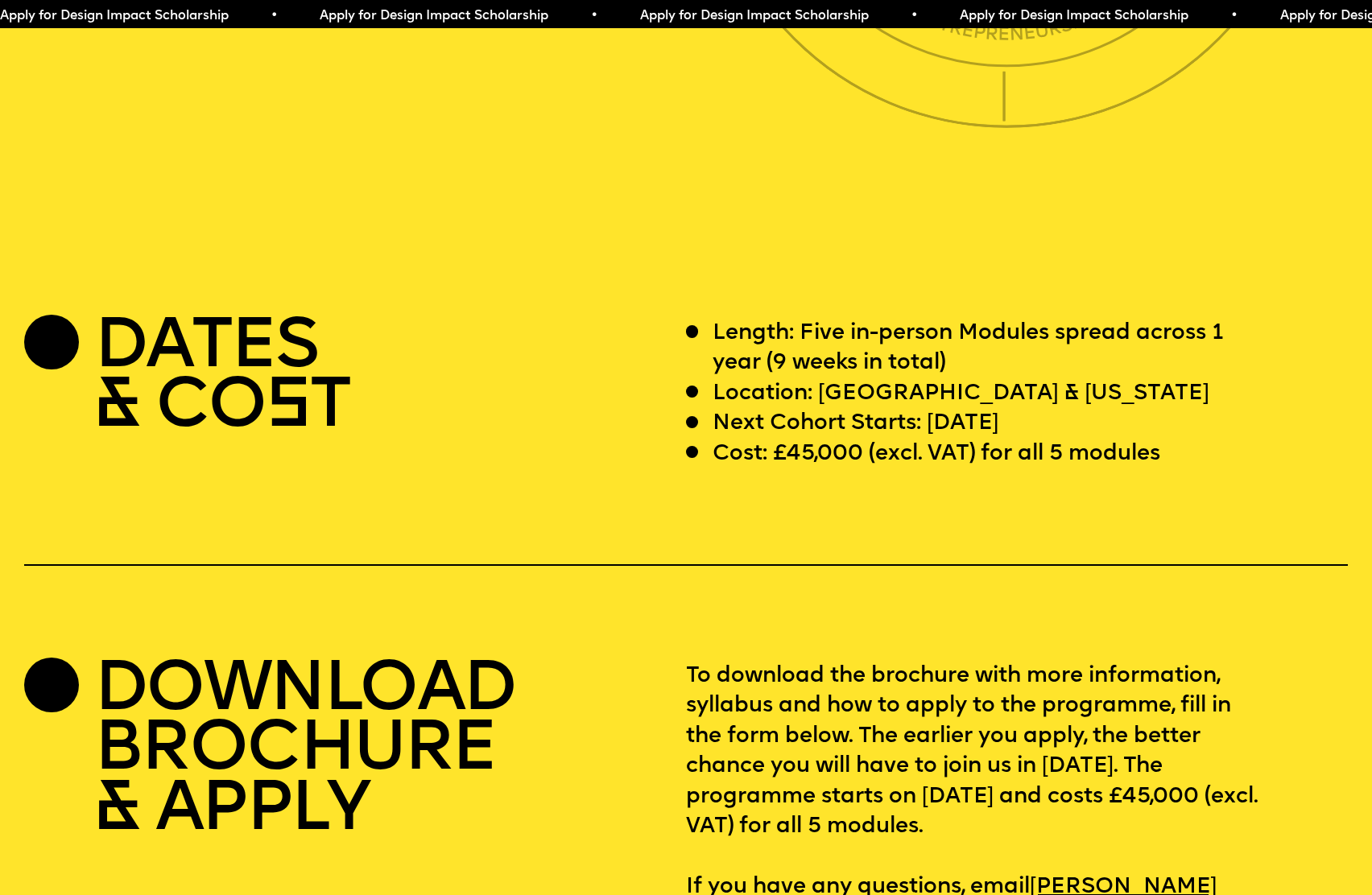
scroll to position [5399, 0]
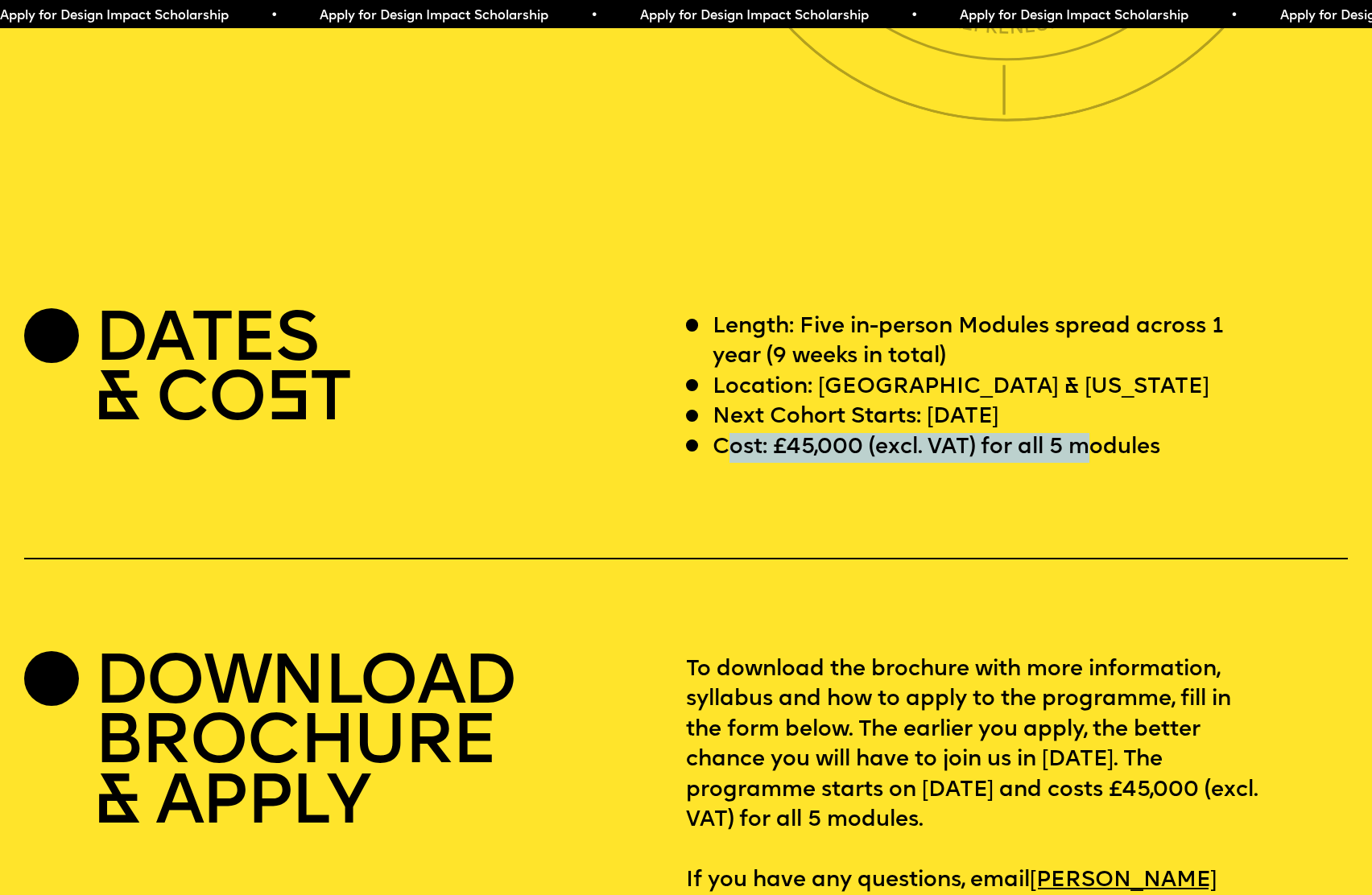
drag, startPoint x: 732, startPoint y: 401, endPoint x: 1085, endPoint y: 397, distance: 353.0
click at [1085, 433] on p "Cost: £45,000 (excl. VAT) for all 5 modules" at bounding box center [936, 448] width 448 height 30
click at [1087, 433] on p "Cost: £45,000 (excl. VAT) for all 5 modules" at bounding box center [936, 448] width 448 height 30
click at [545, 312] on div "DATES & CO S T" at bounding box center [355, 387] width 662 height 151
drag, startPoint x: 751, startPoint y: 361, endPoint x: 1046, endPoint y: 367, distance: 295.1
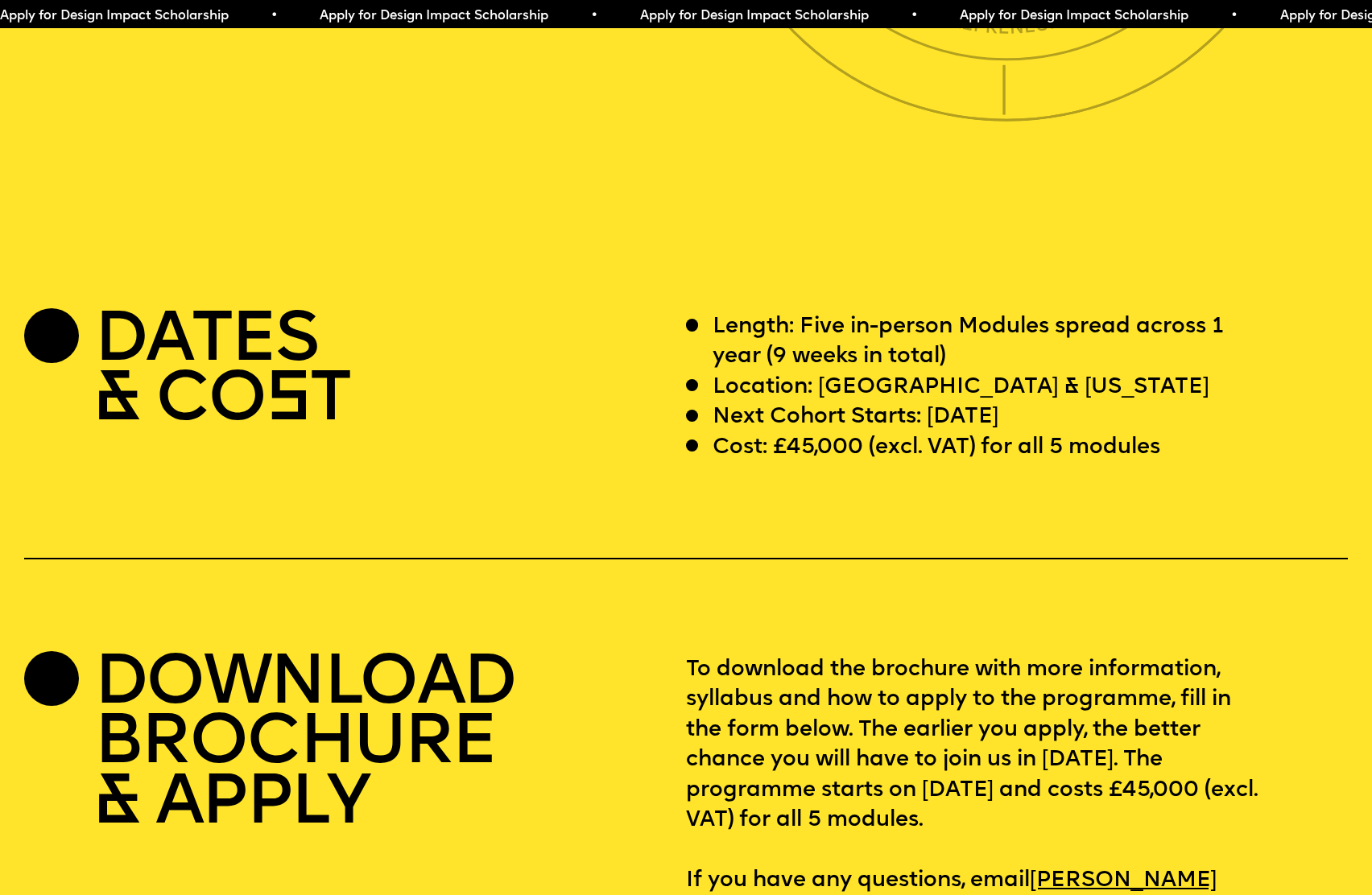
click at [998, 403] on p "Next Cohort Starts: [DATE]" at bounding box center [856, 417] width 286 height 30
click at [541, 312] on div "DATES & CO S T" at bounding box center [355, 387] width 662 height 151
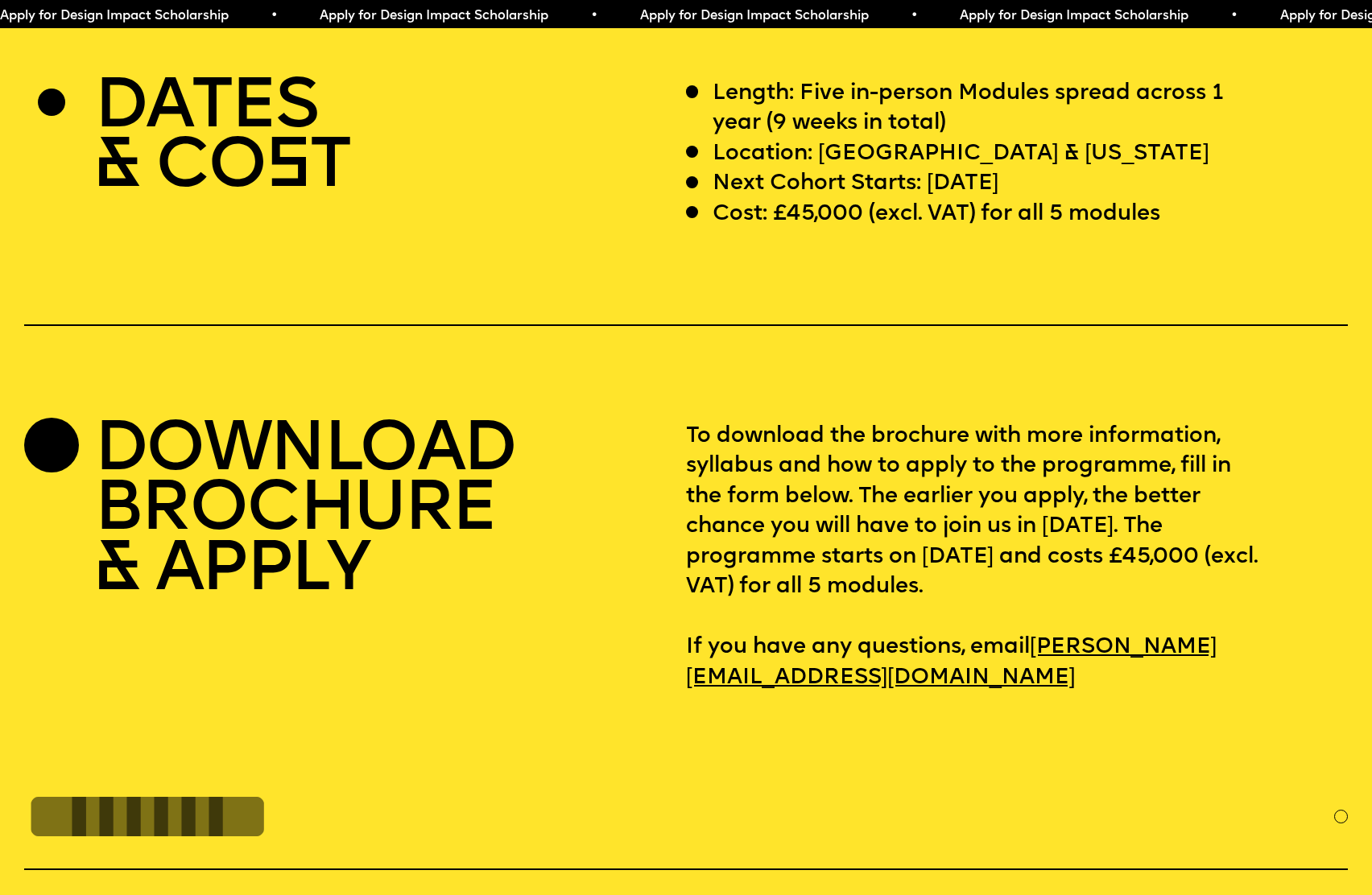
scroll to position [5642, 0]
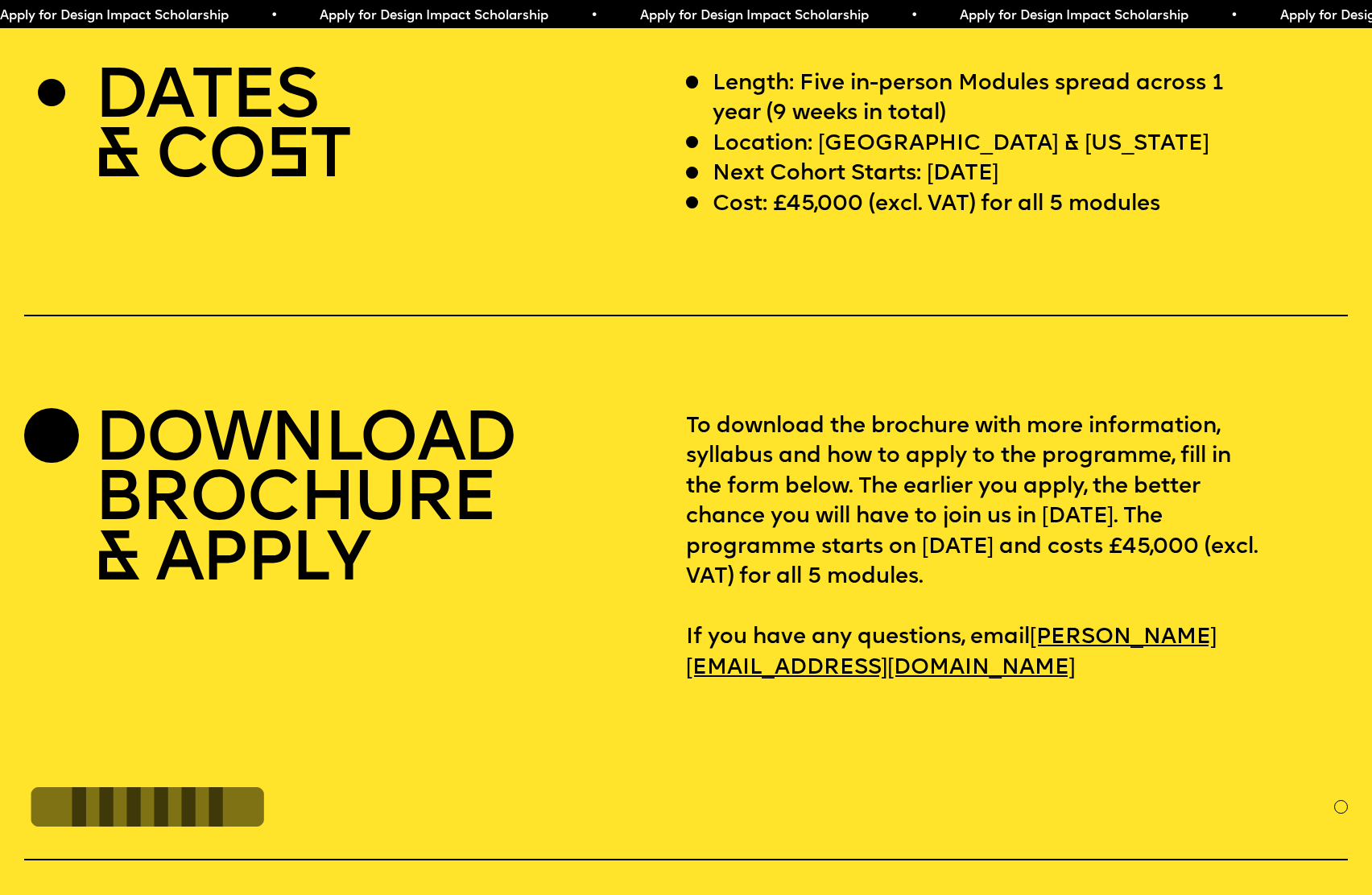
click at [289, 516] on h2 "DOWNLOAD BROCHURE & APPLY" at bounding box center [304, 502] width 421 height 180
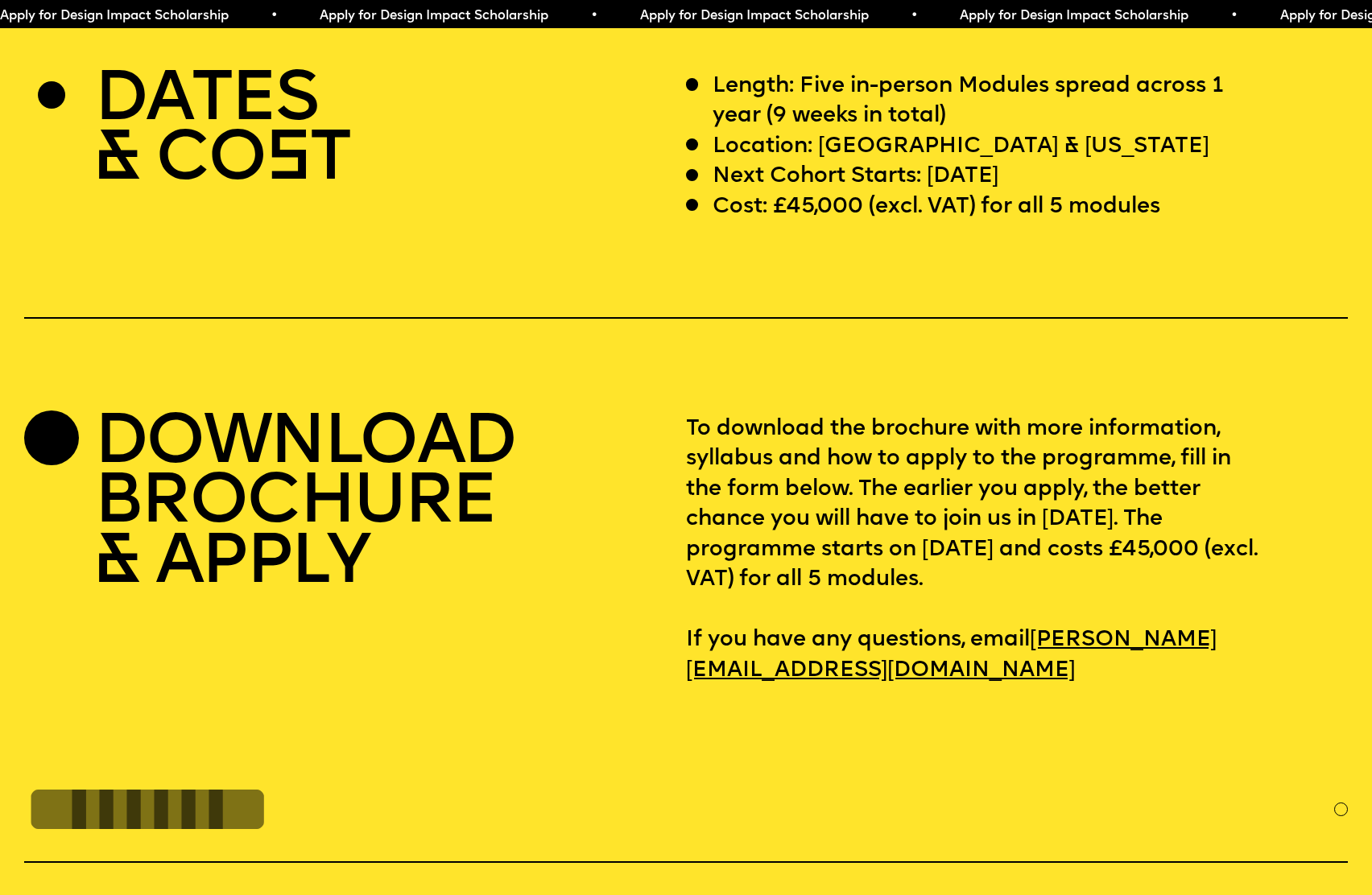
click at [317, 771] on input "FULL NAME" at bounding box center [679, 809] width 1311 height 77
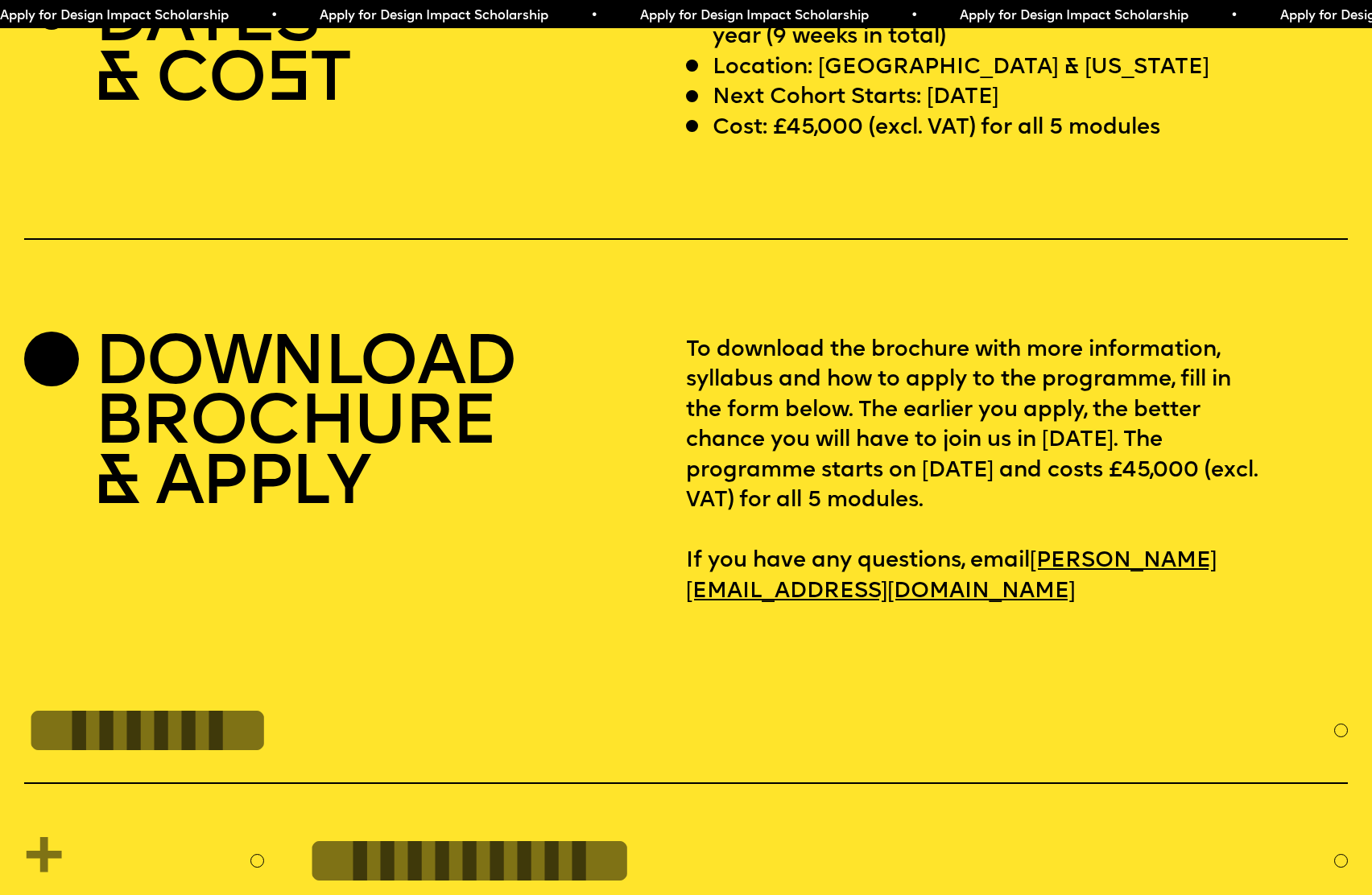
scroll to position [5719, 0]
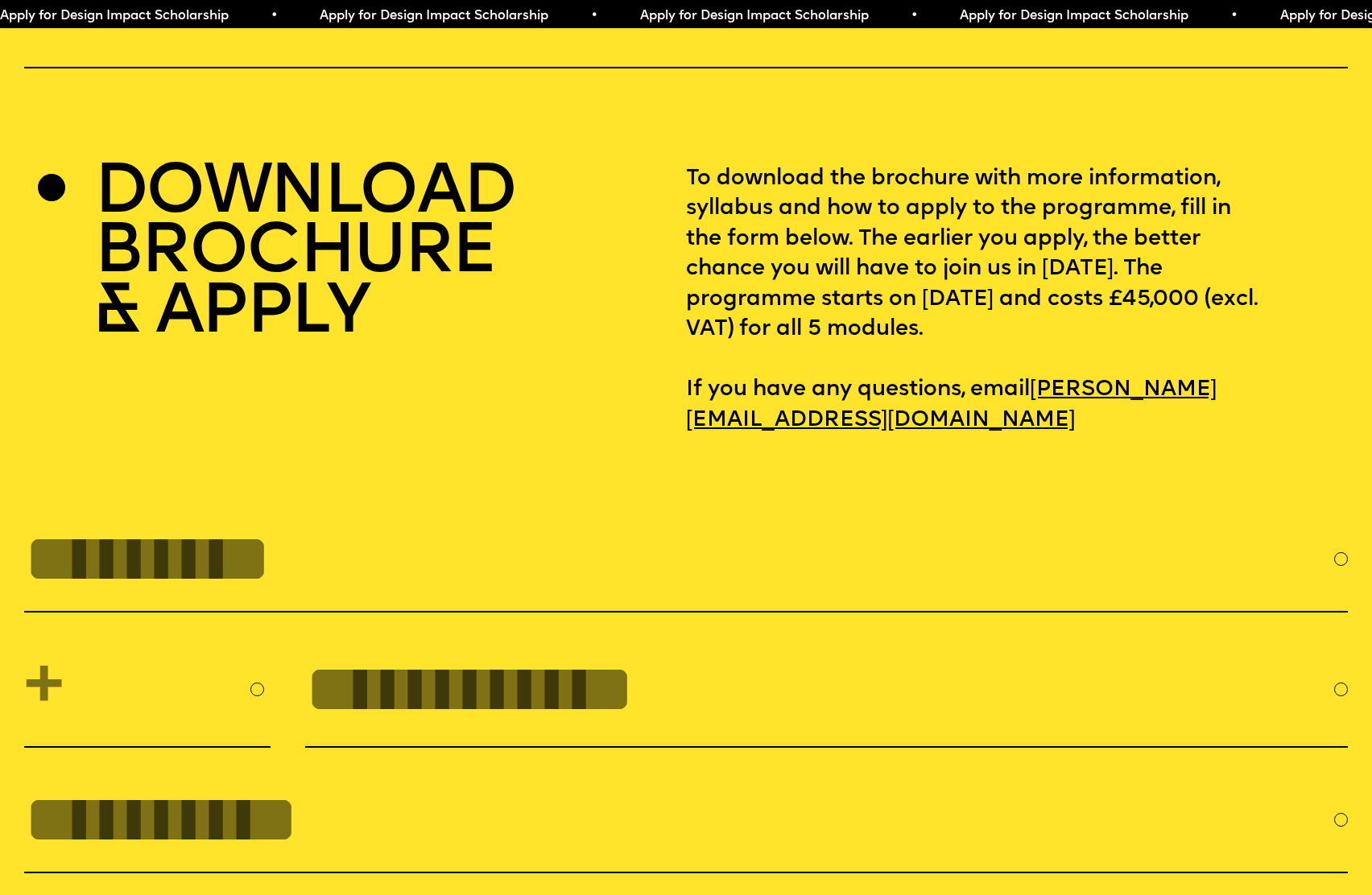
scroll to position [5885, 0]
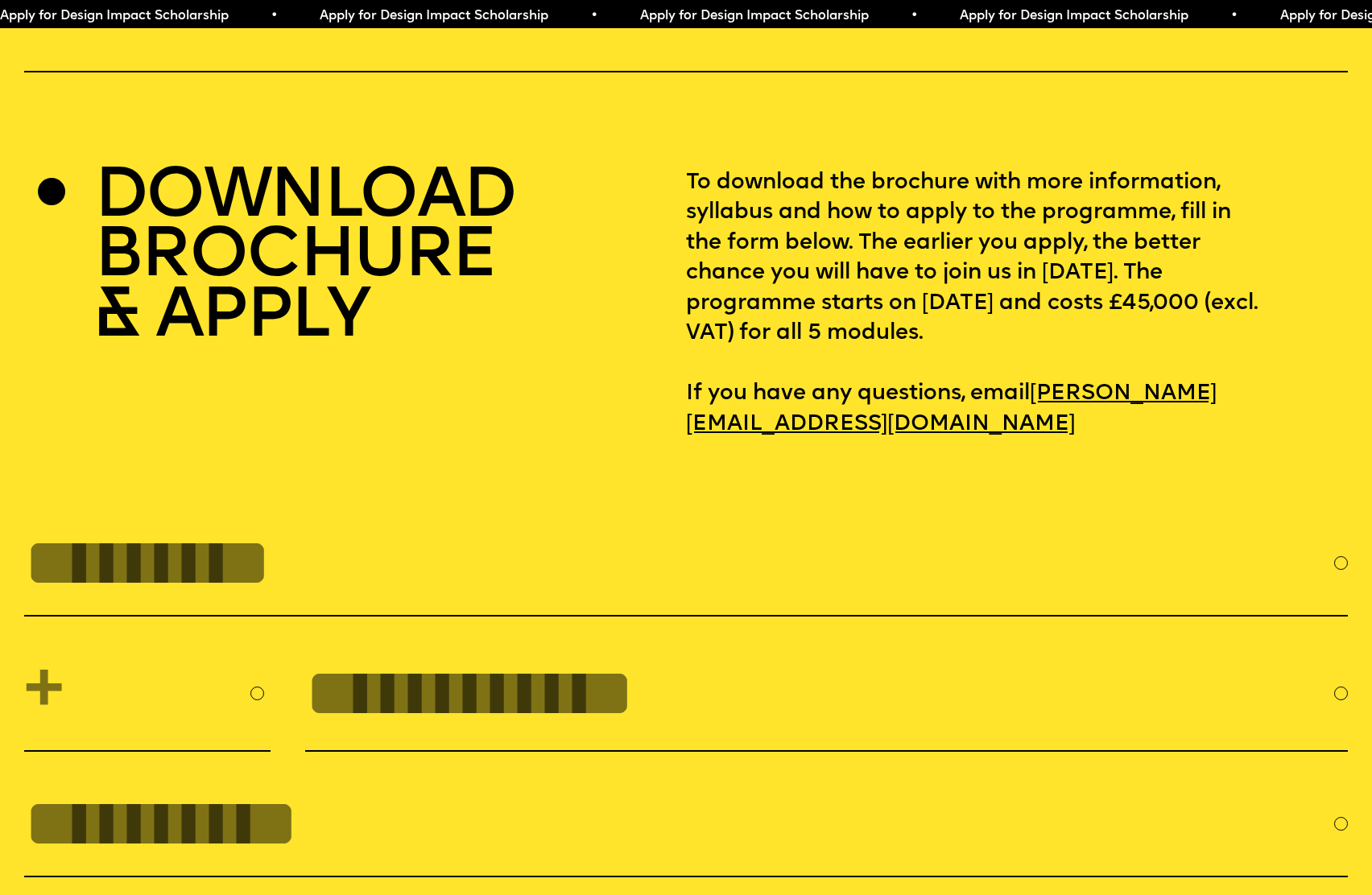
click at [344, 525] on input "FULL NAME" at bounding box center [679, 563] width 1311 height 77
type input "*"
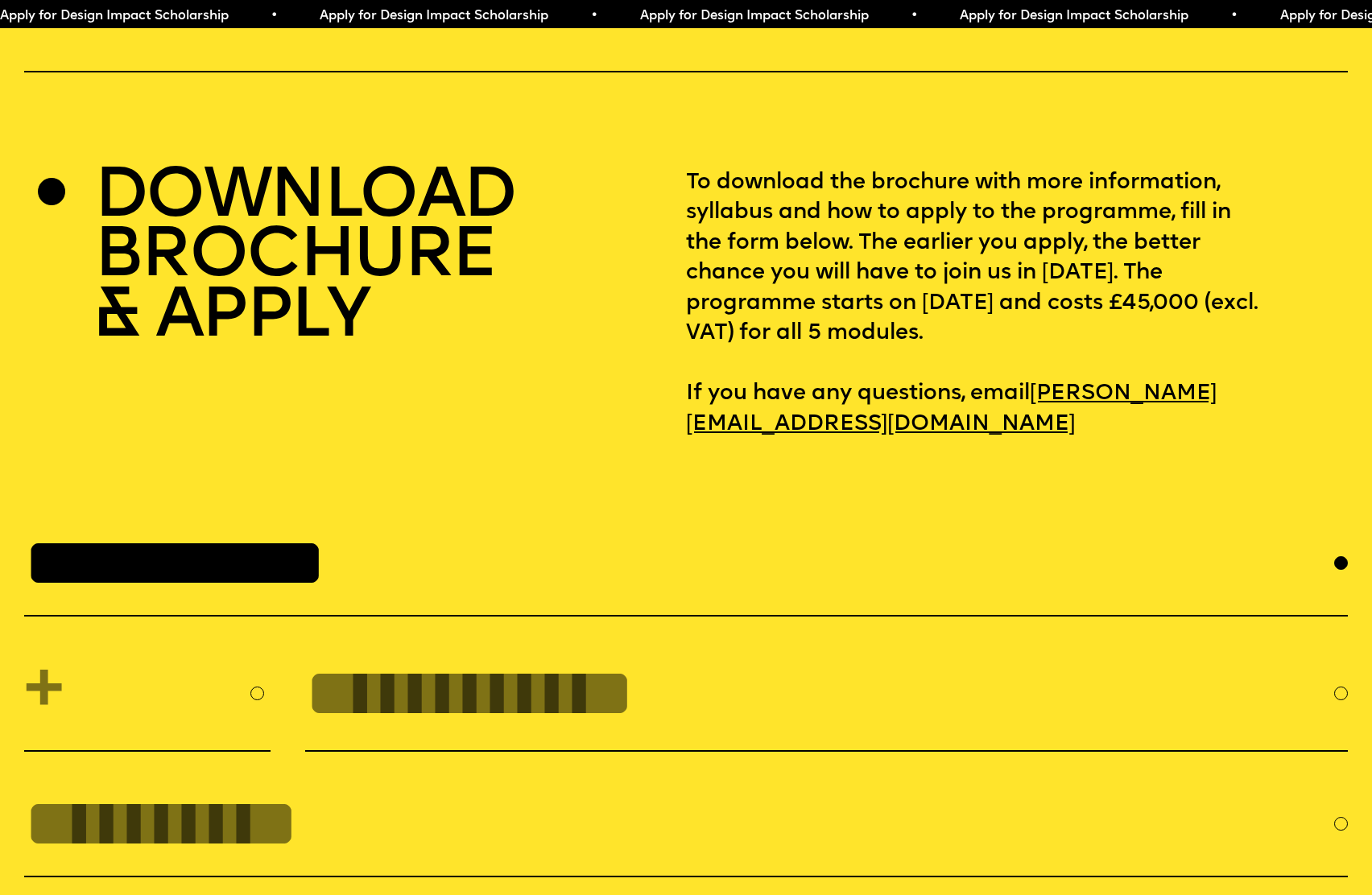
type input "**********"
select select "***"
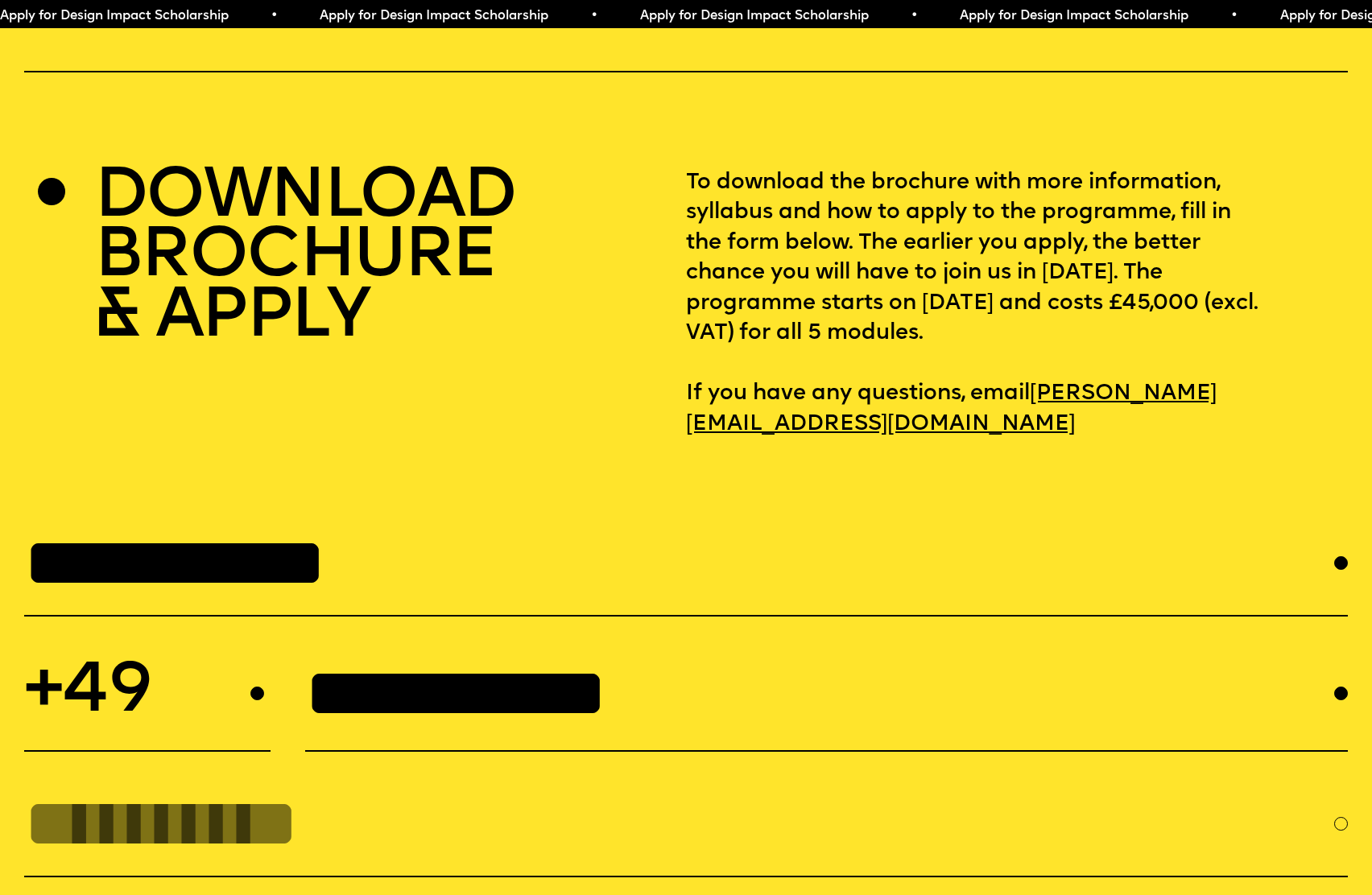
drag, startPoint x: 1276, startPoint y: 651, endPoint x: 470, endPoint y: 657, distance: 806.0
click at [470, 657] on input "**********" at bounding box center [819, 693] width 1029 height 77
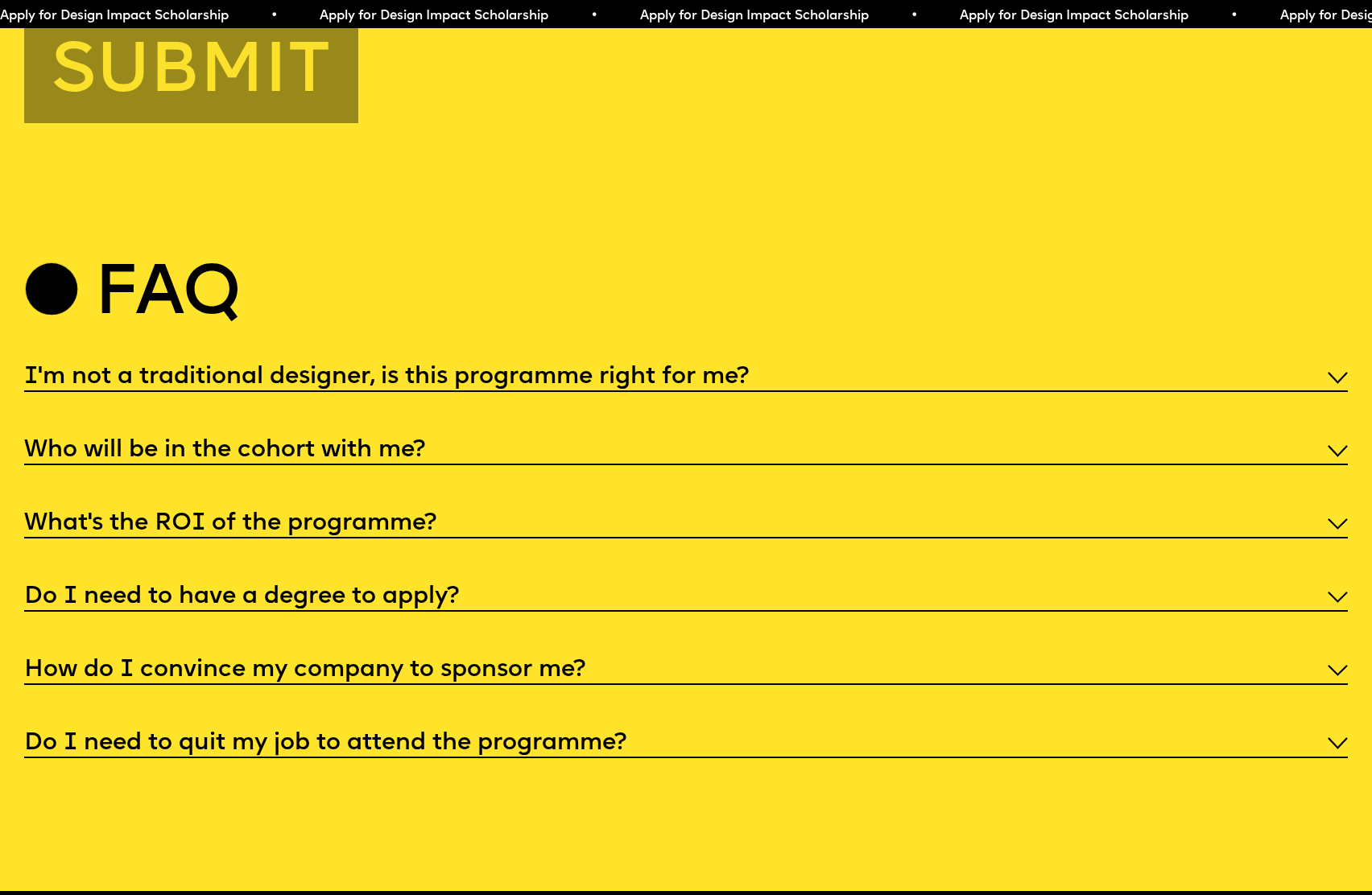
scroll to position [7013, 0]
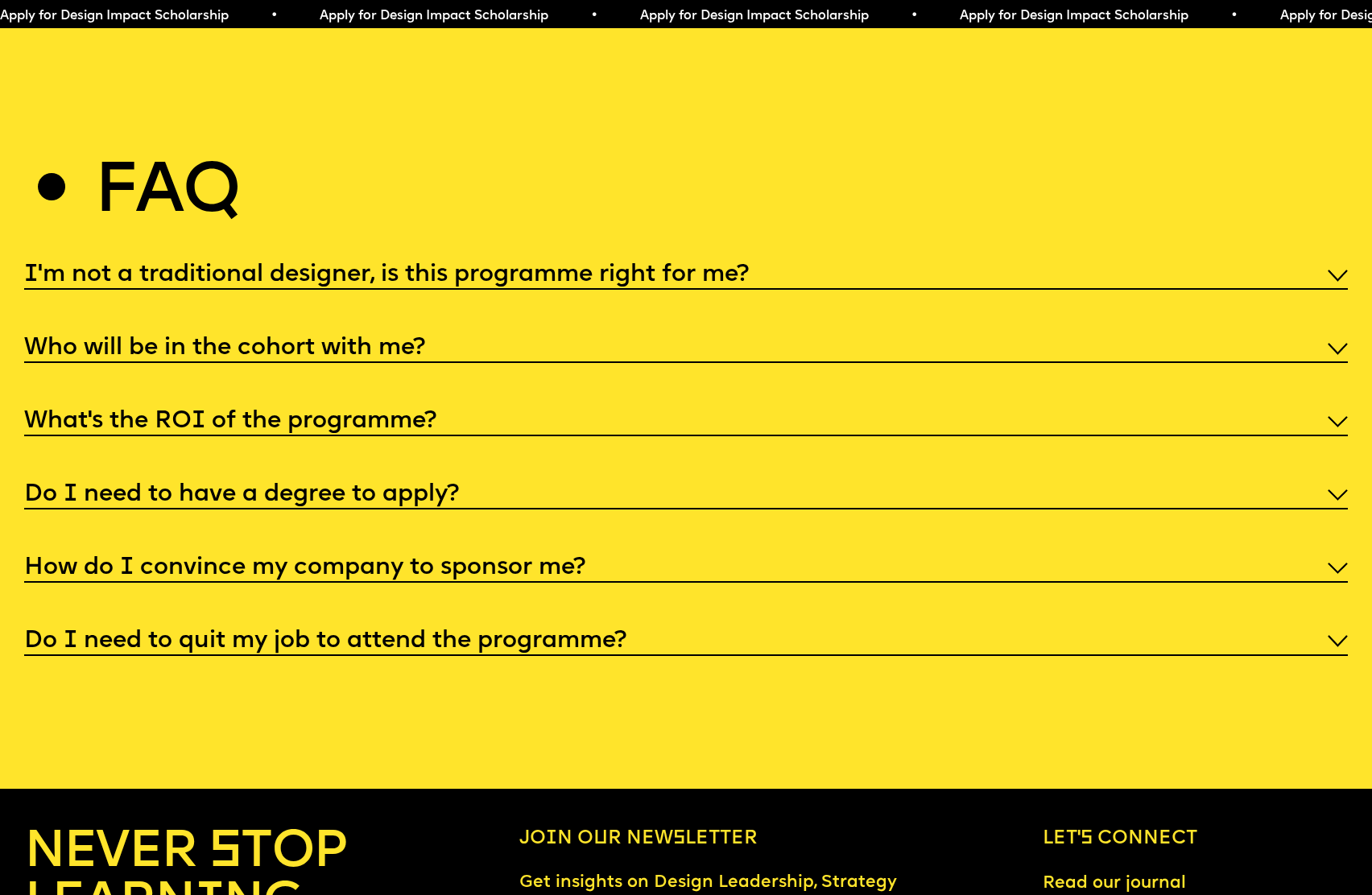
type input "**"
click at [231, 404] on div "What’s the ROI of the programme?" at bounding box center [686, 419] width 1324 height 32
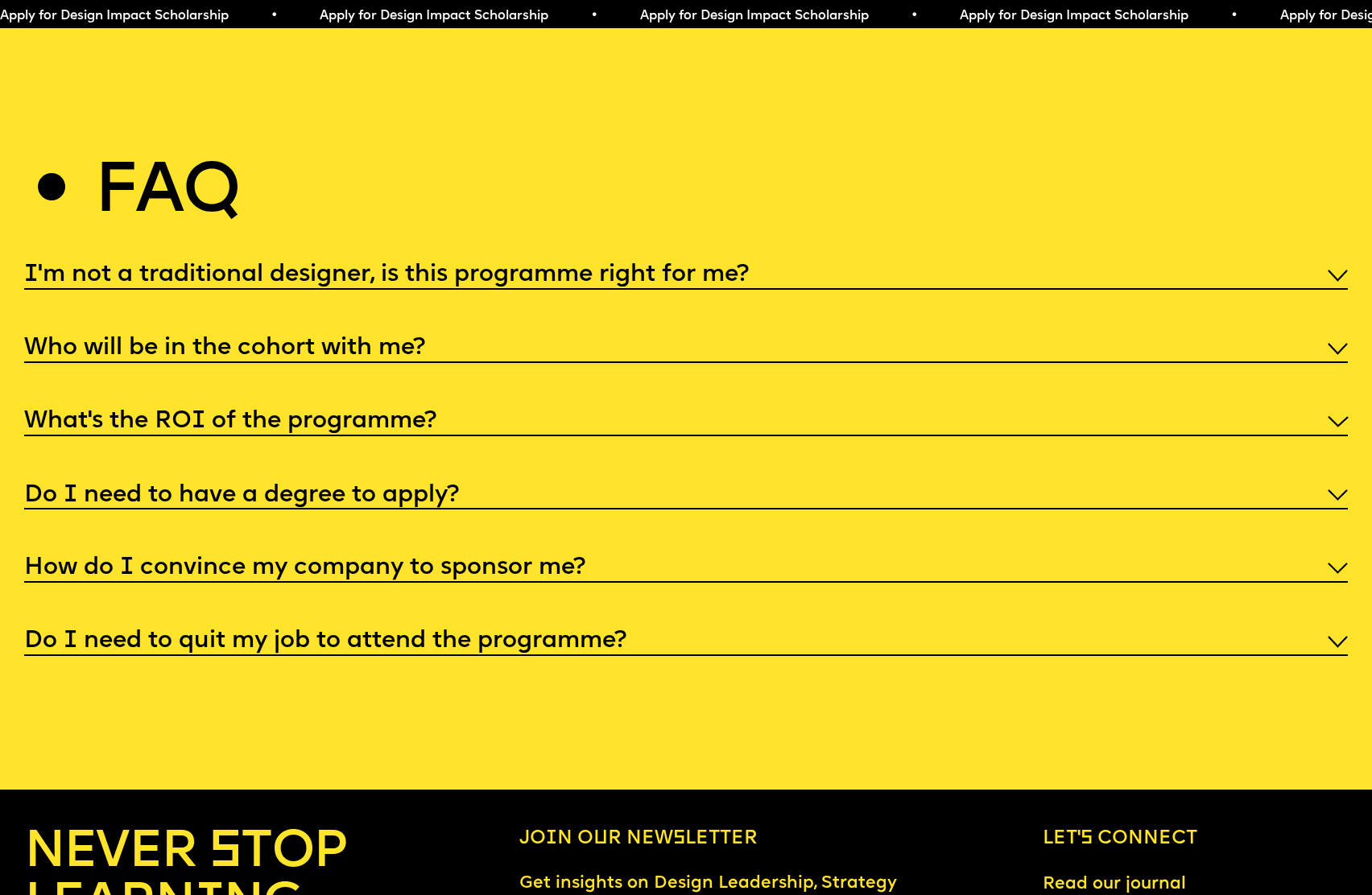
scroll to position [7013, 0]
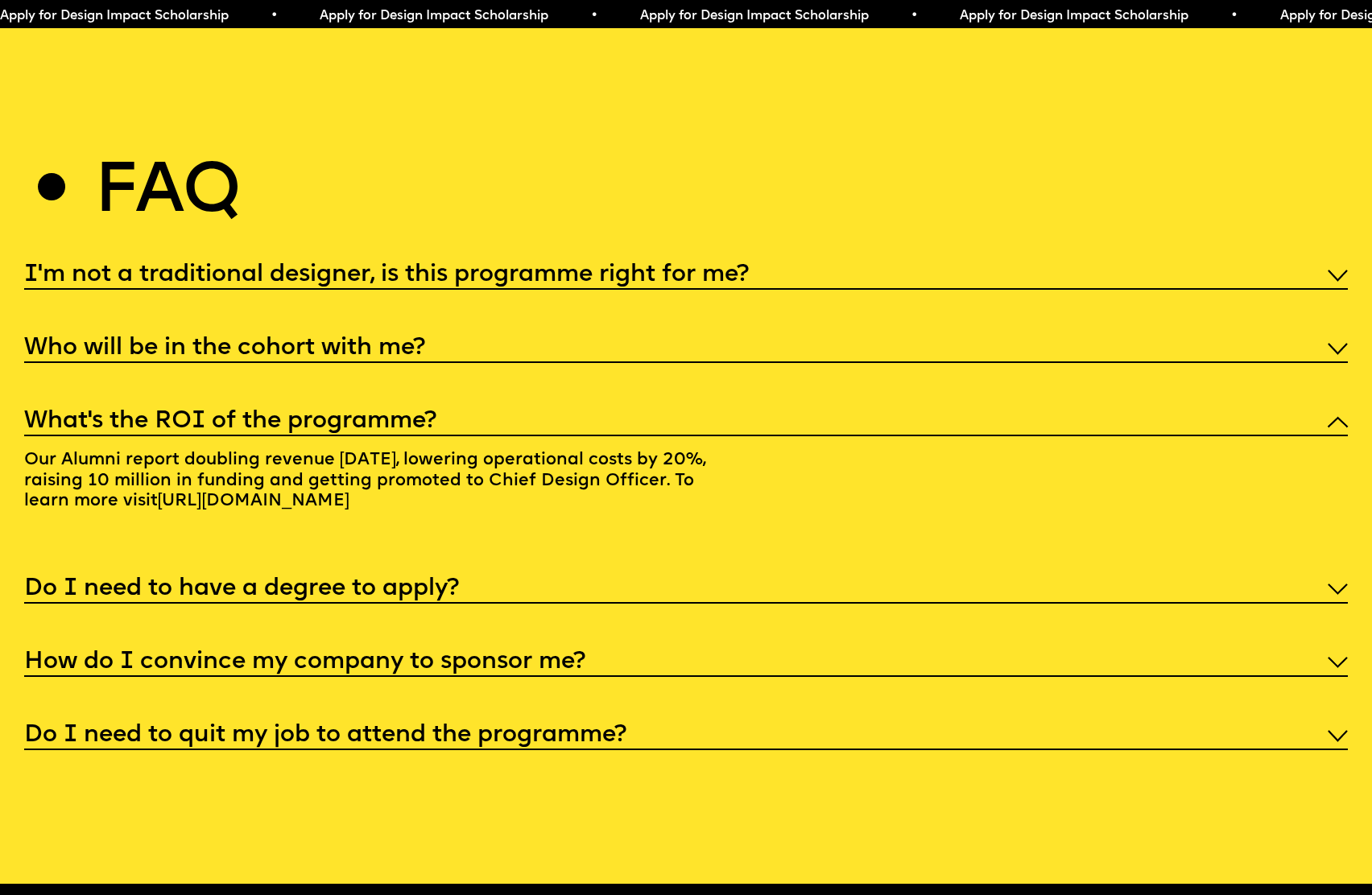
click at [228, 414] on h5 "What’s the ROI of the programme?" at bounding box center [230, 422] width 412 height 16
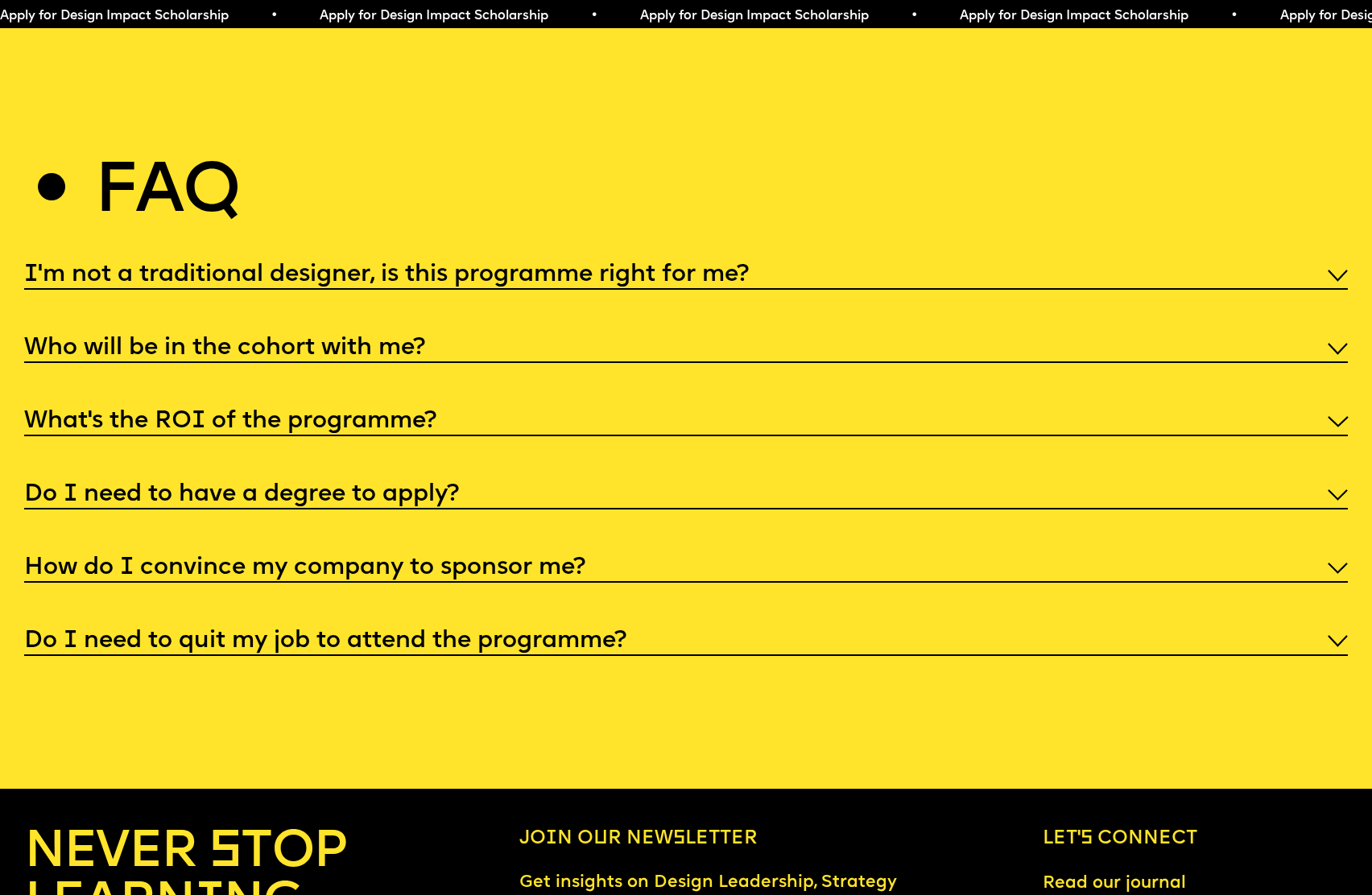
click at [228, 414] on h5 "What’s the ROI of the programme?" at bounding box center [230, 422] width 412 height 16
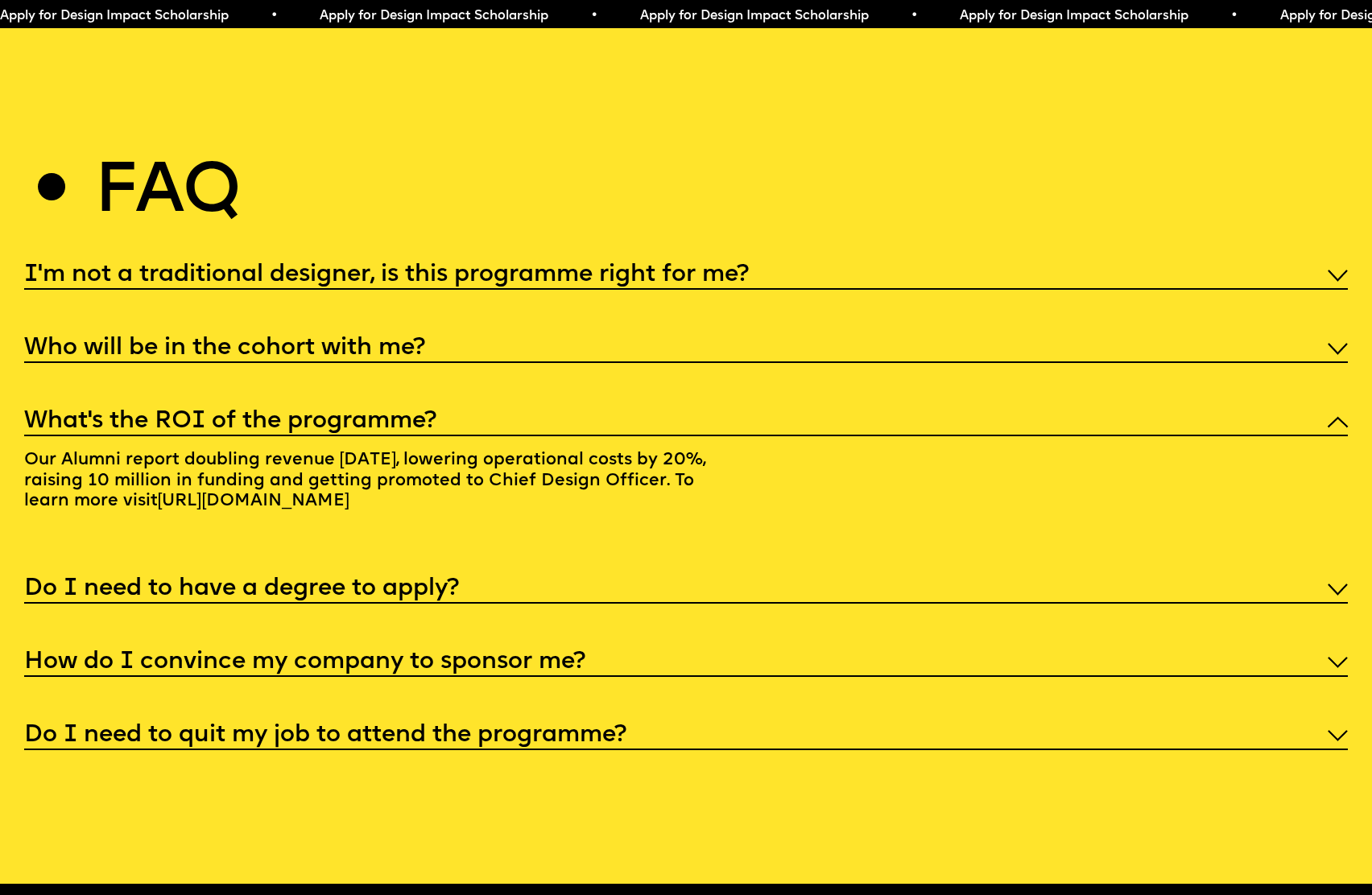
click at [242, 581] on h5 "Do I need to have a degree to apply?" at bounding box center [241, 589] width 435 height 16
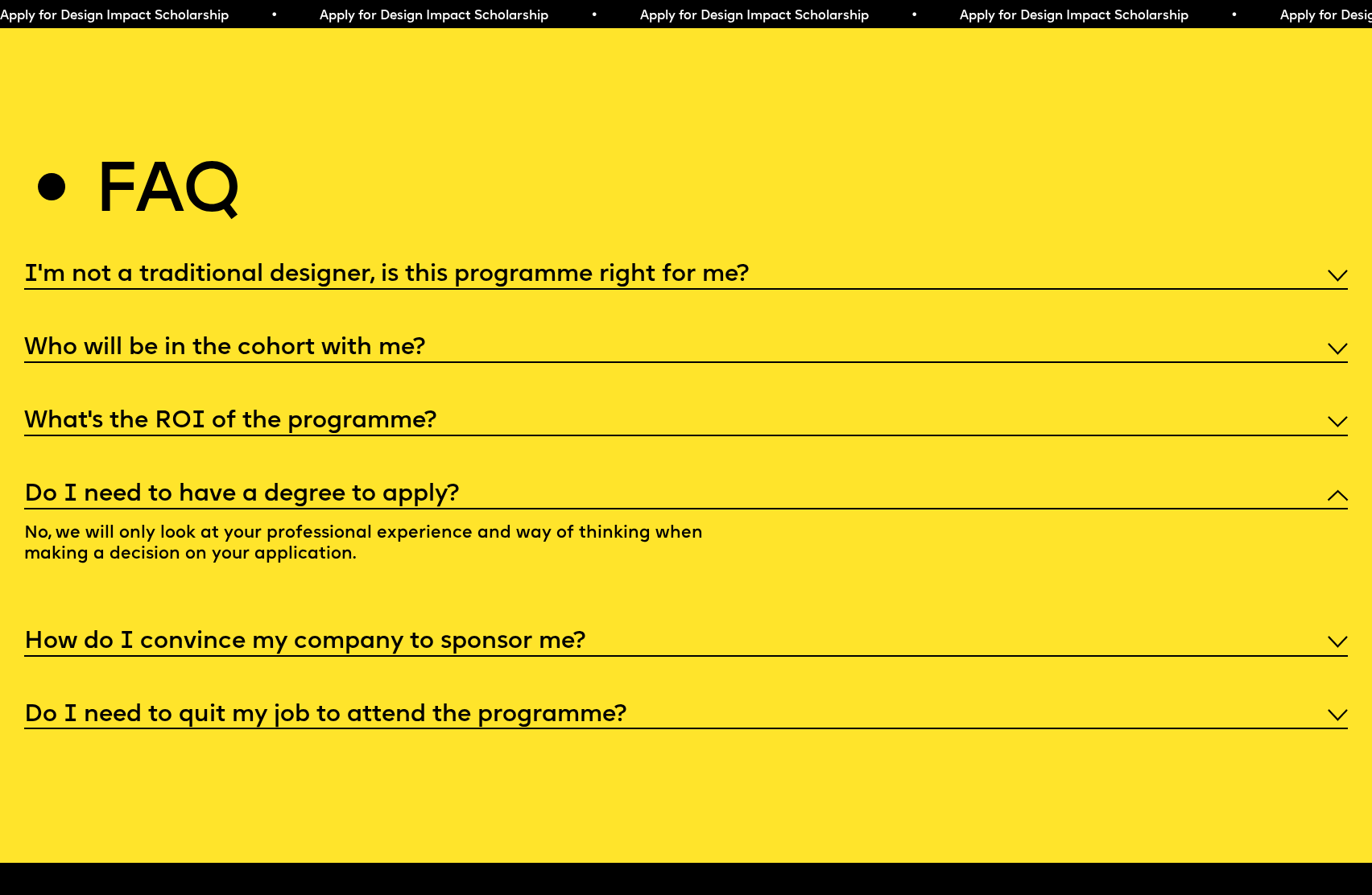
click at [204, 487] on h5 "Do I need to have a degree to apply?" at bounding box center [241, 495] width 435 height 16
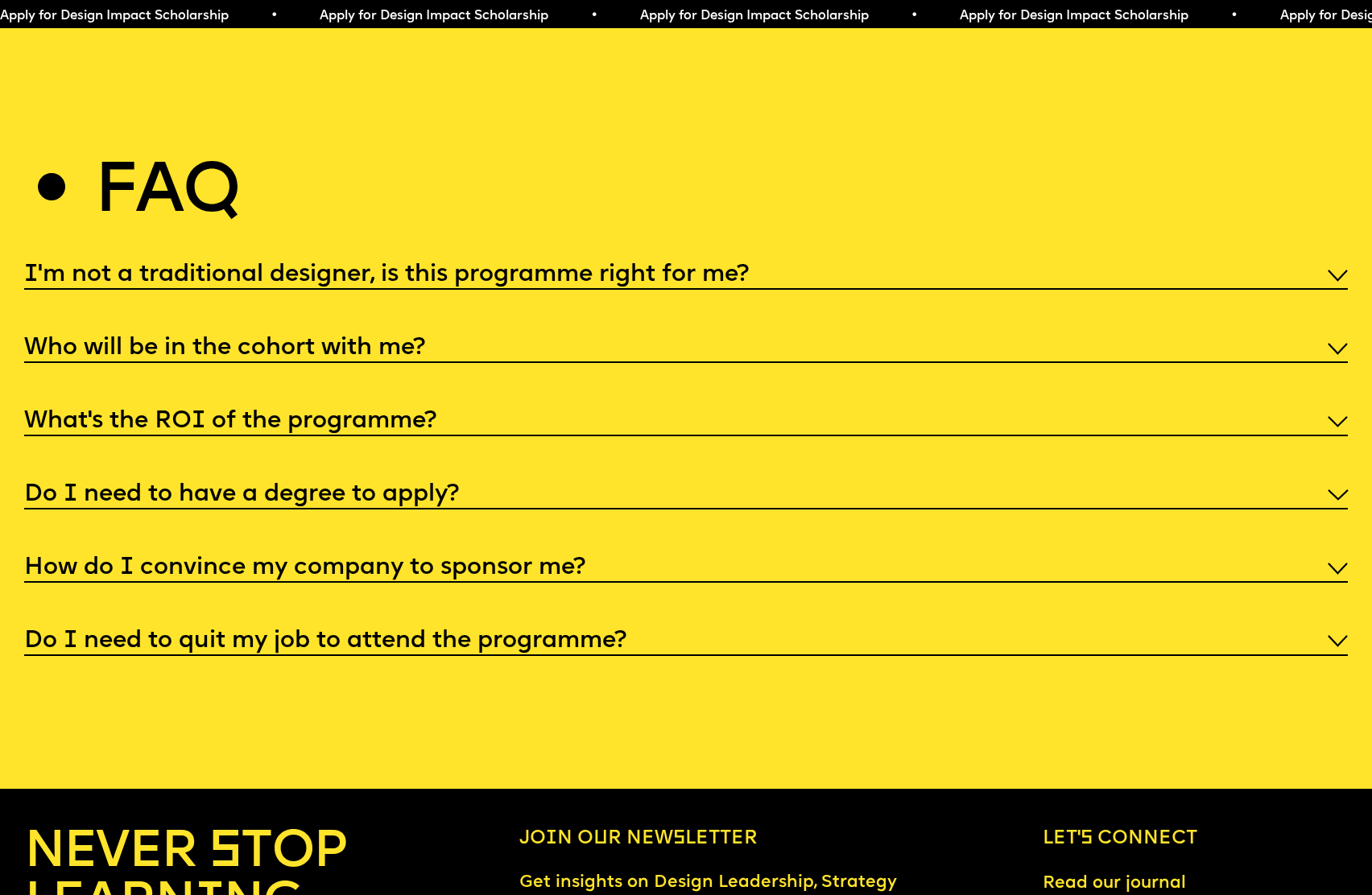
click at [217, 560] on h5 "How do I convince my company to sponsor me?" at bounding box center [305, 568] width 561 height 16
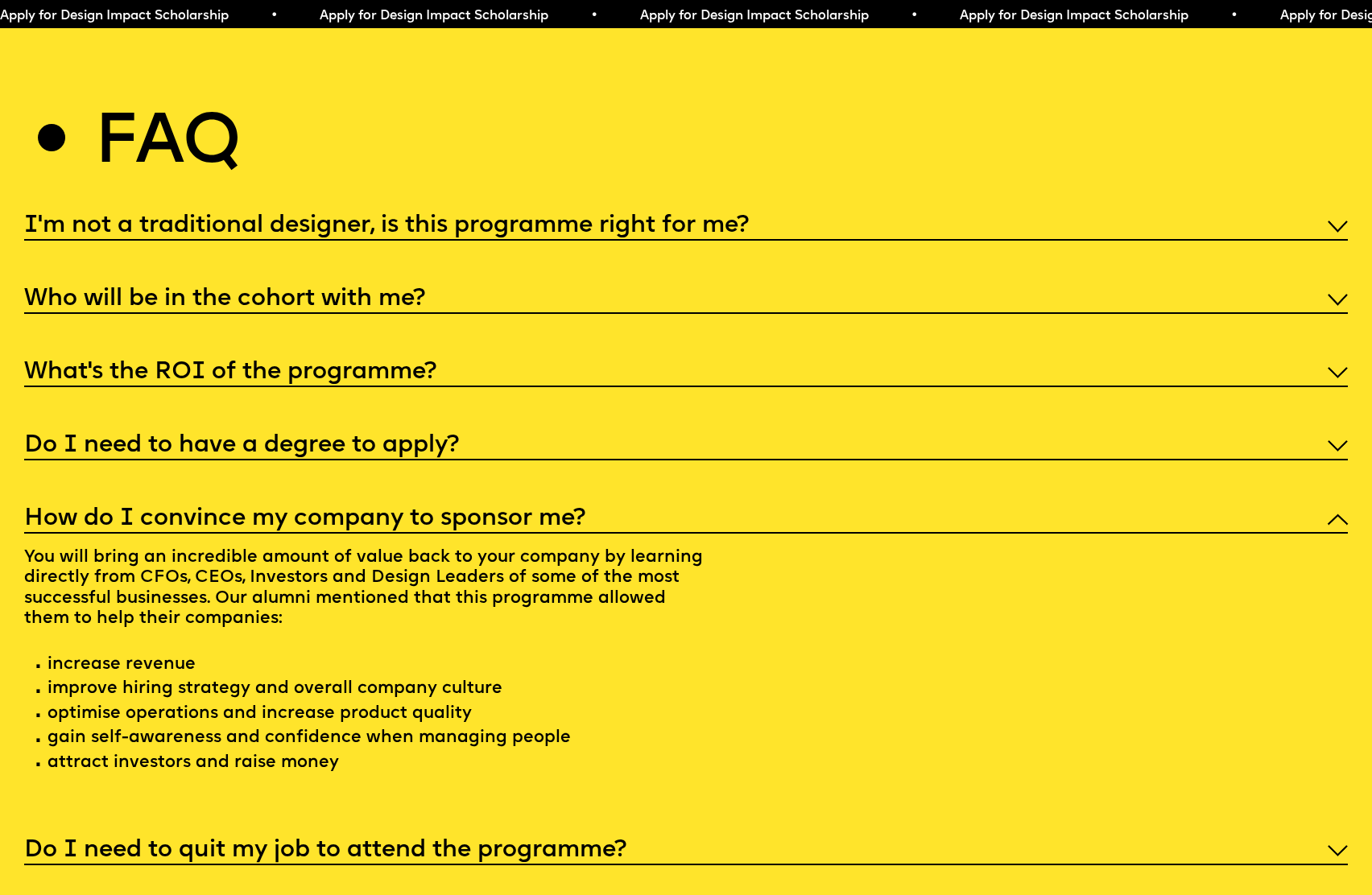
scroll to position [7071, 0]
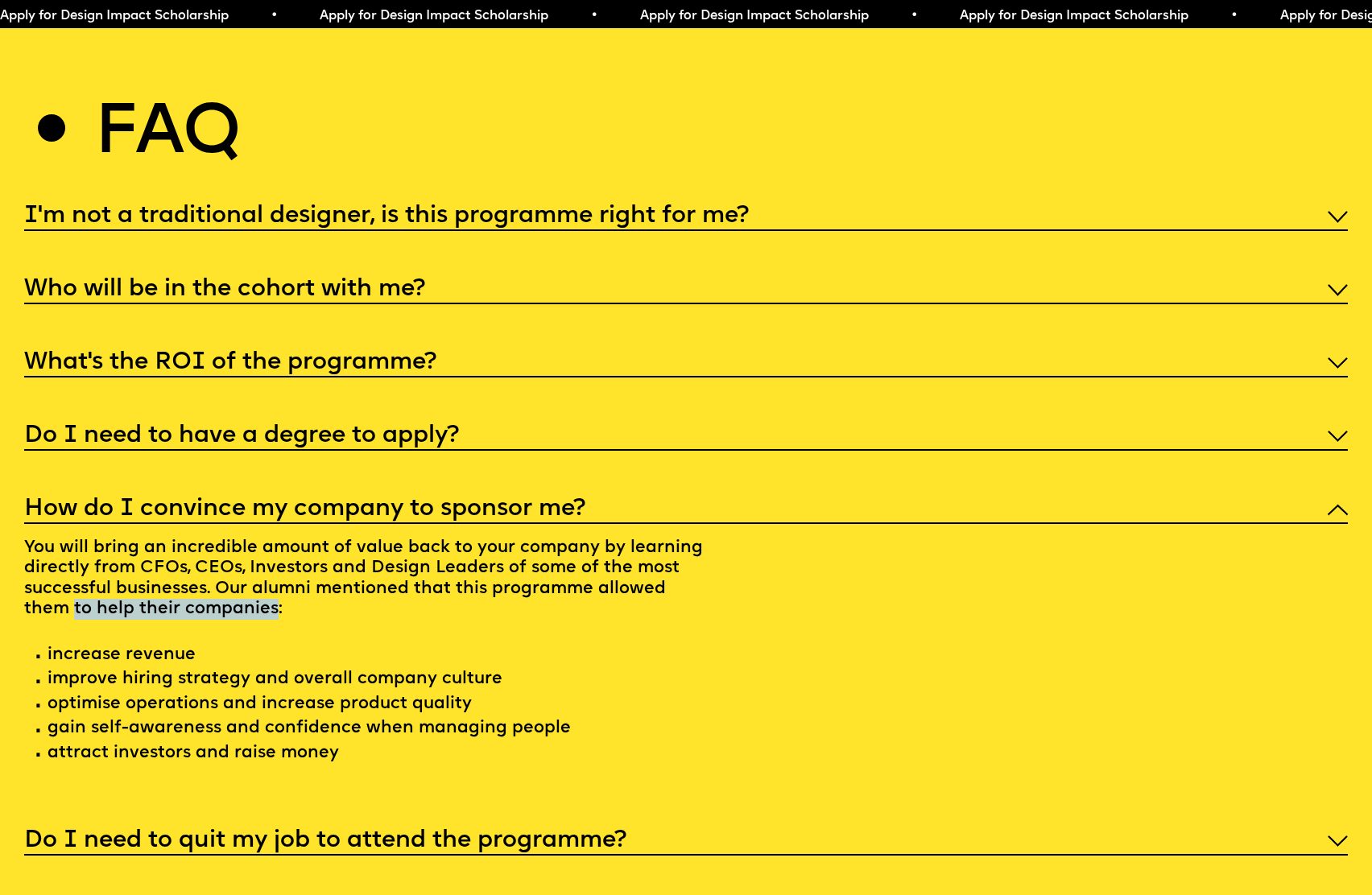
drag, startPoint x: 225, startPoint y: 571, endPoint x: 12, endPoint y: 575, distance: 213.0
click at [12, 575] on div "Faq I'm not a traditional designer, is this programme right for me? Though the …" at bounding box center [686, 480] width 1372 height 750
click at [273, 577] on p "You will bring an incredible amount of value back to your company by learning d…" at bounding box center [367, 653] width 686 height 258
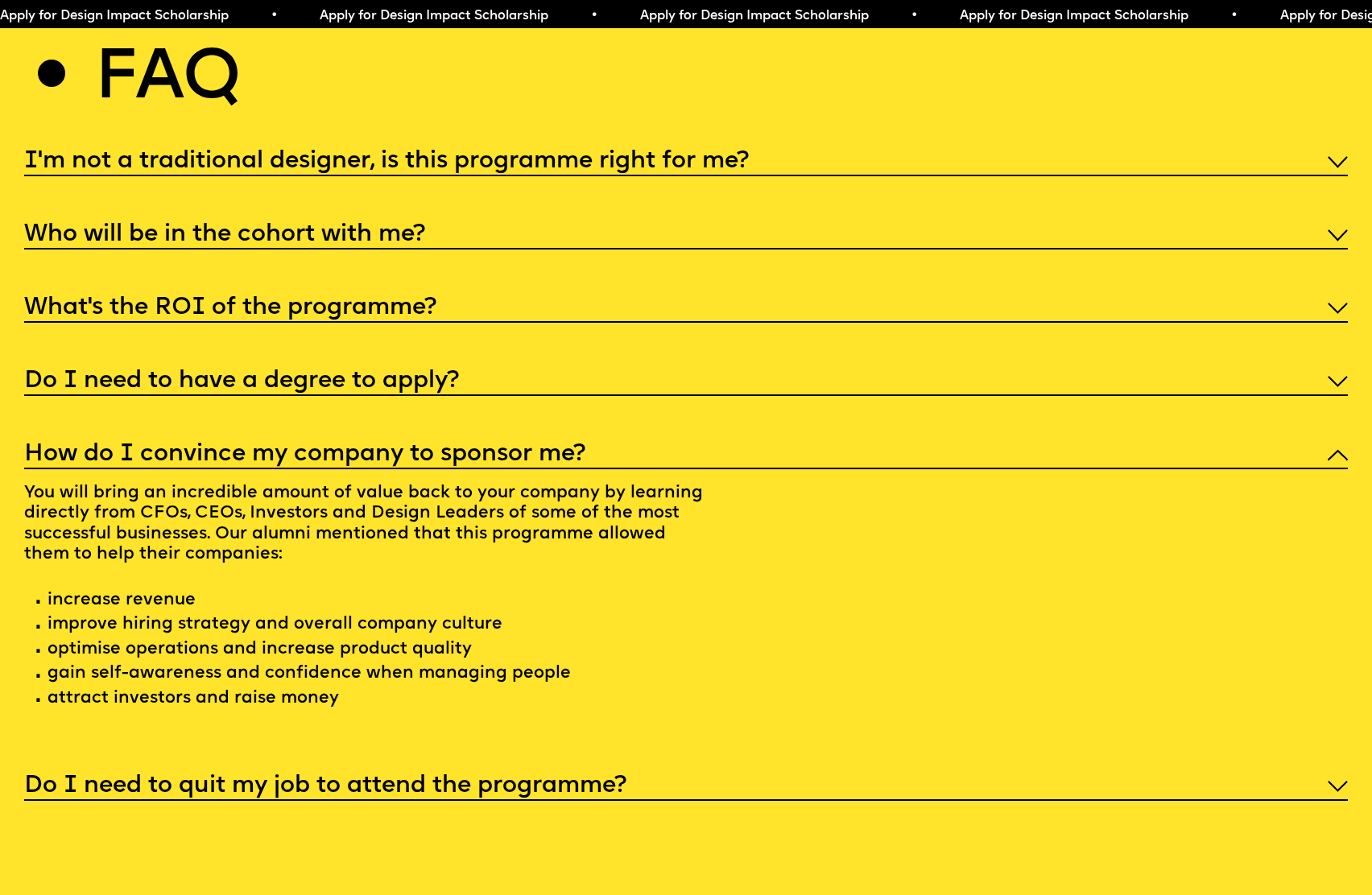
scroll to position [7131, 0]
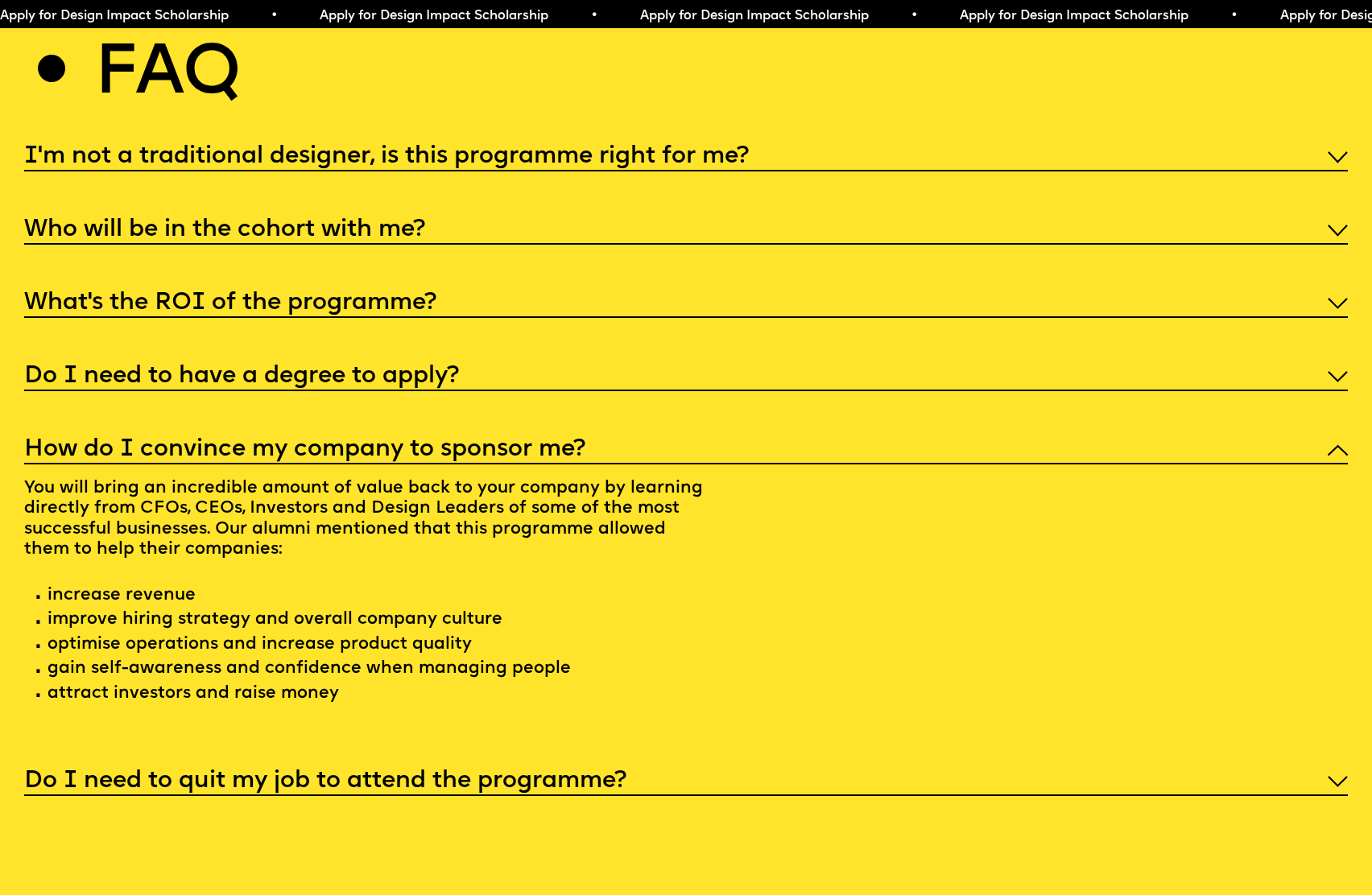
click at [613, 520] on p "You will bring an incredible amount of value back to your company by learning d…" at bounding box center [367, 594] width 686 height 258
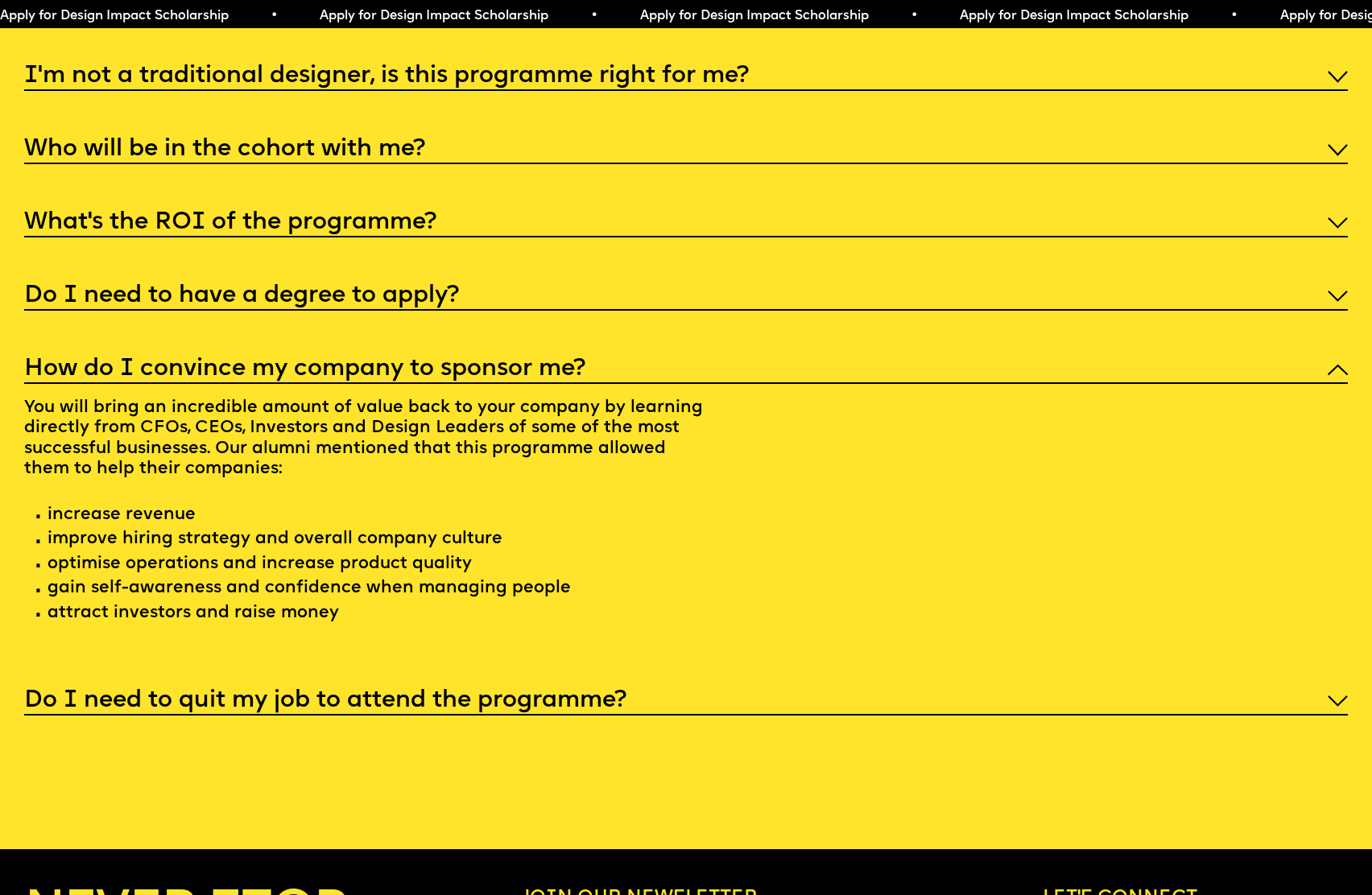
scroll to position [7234, 0]
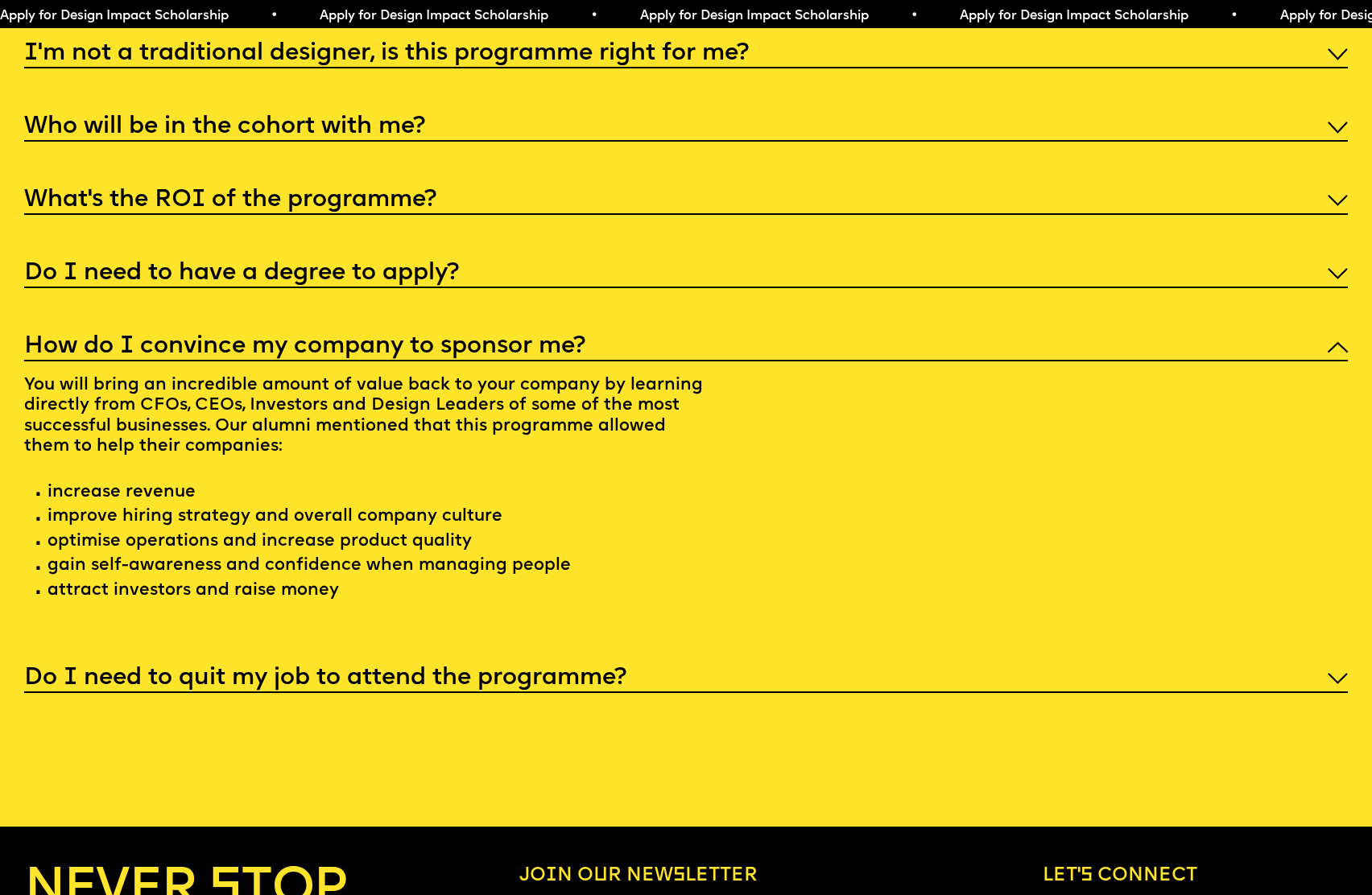
click at [534, 670] on h5 "Do I need to quit my job to attend the programme?" at bounding box center [325, 678] width 603 height 16
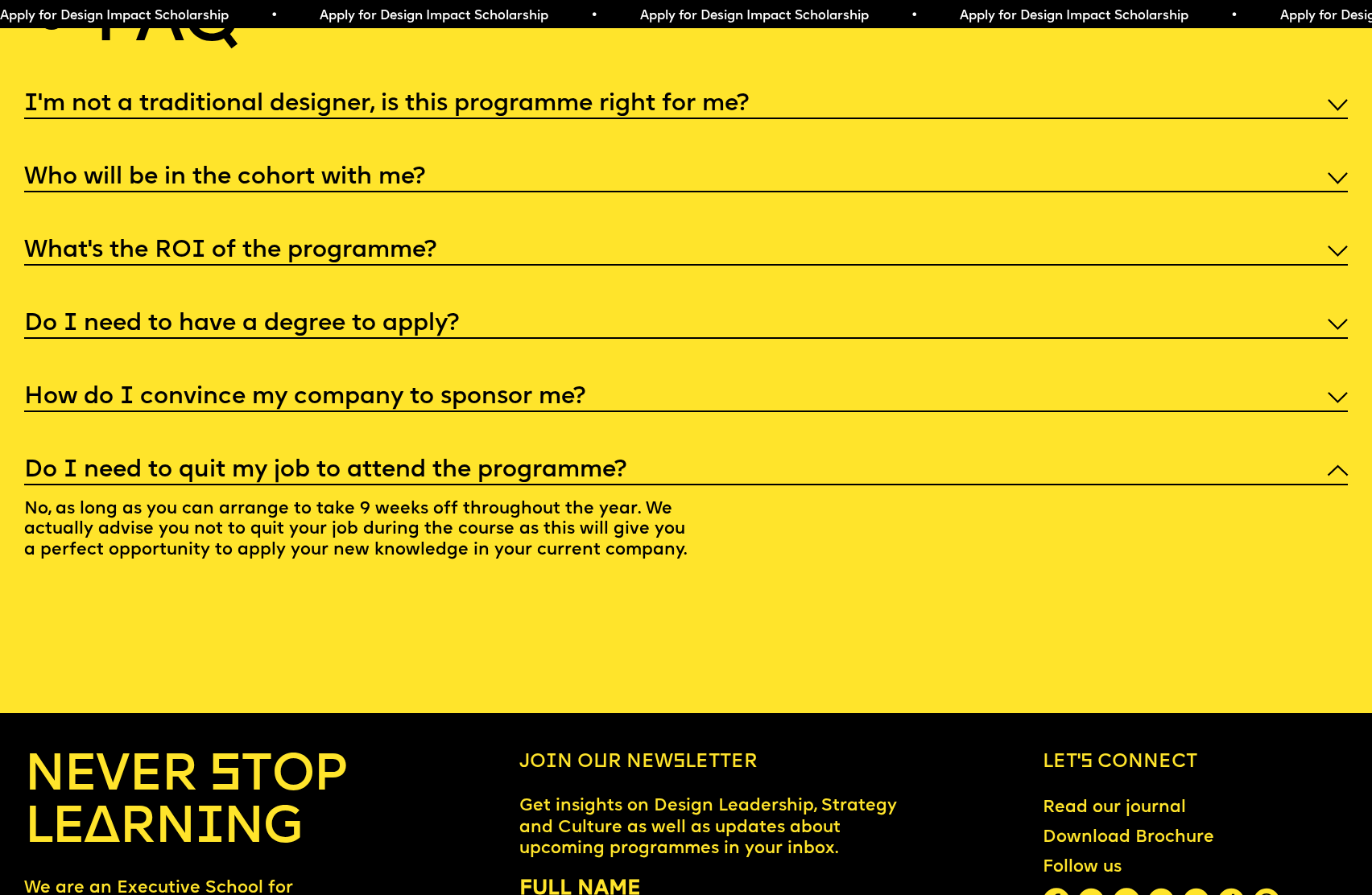
scroll to position [7162, 0]
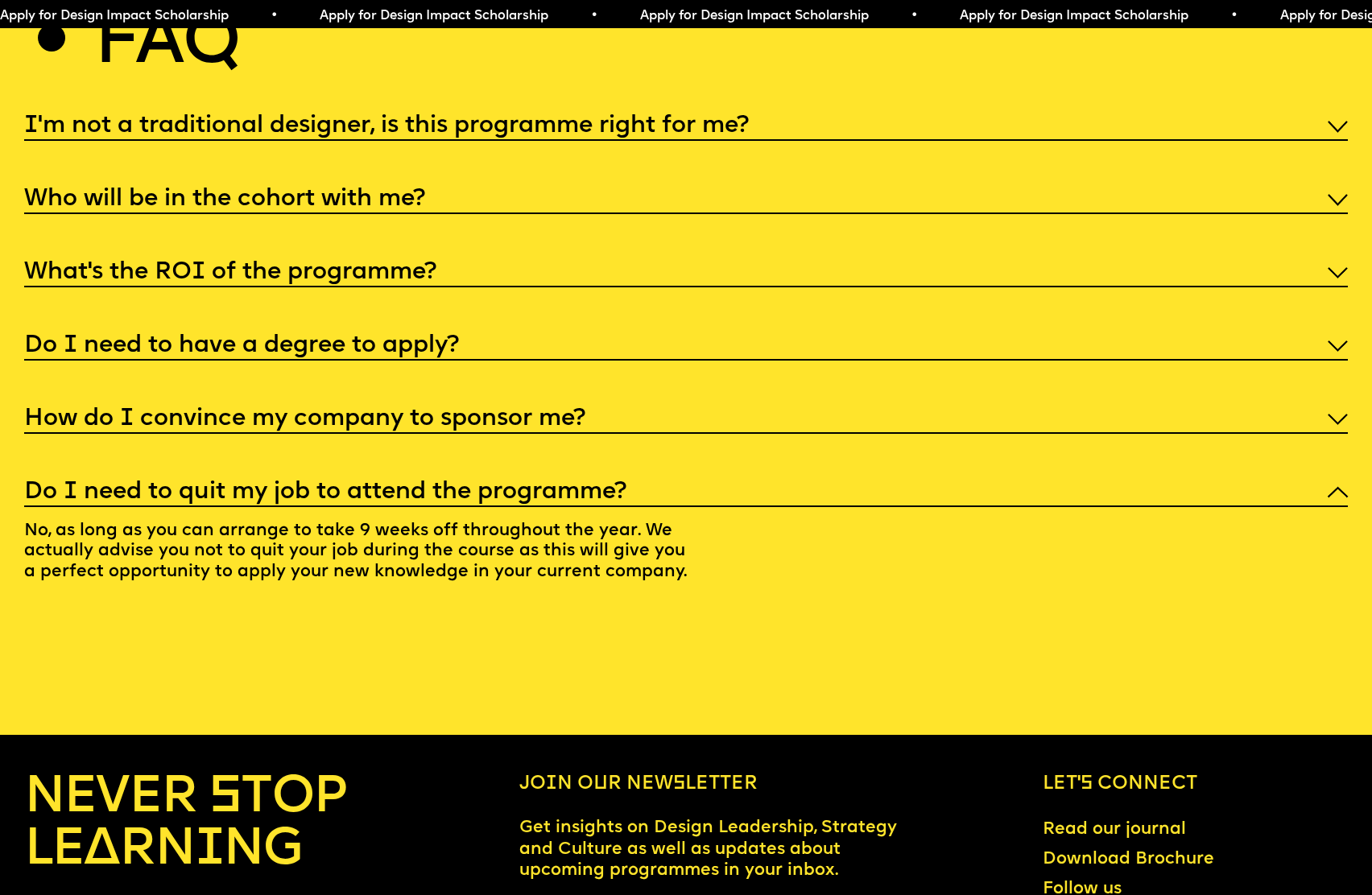
click at [76, 265] on h5 "What’s the ROI of the programme?" at bounding box center [230, 273] width 412 height 16
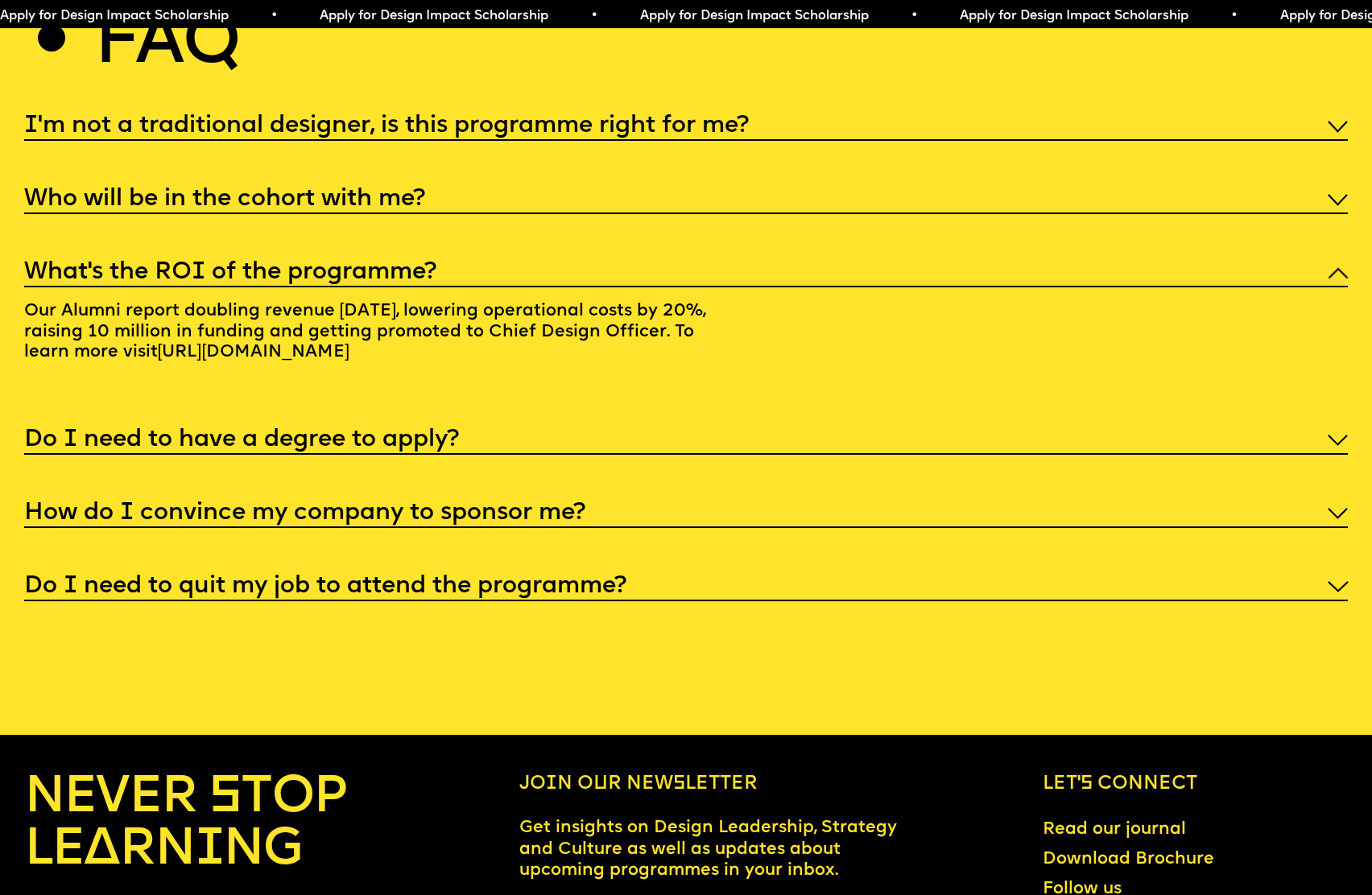
click at [96, 192] on h5 "Who will be in the cohort with me?" at bounding box center [225, 200] width 401 height 16
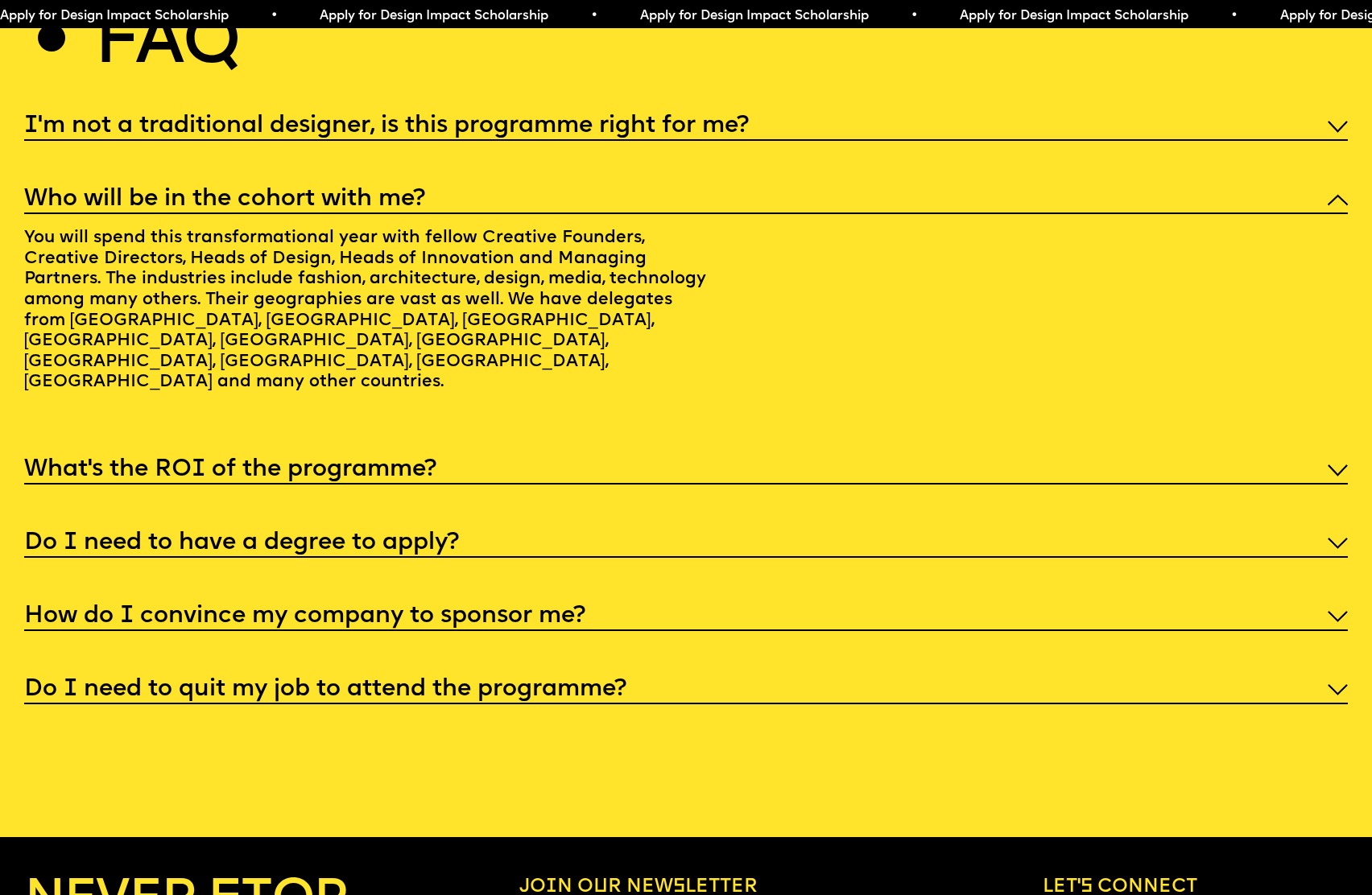
click at [143, 114] on div "I'm not a traditional designer, is this programme right for me? Though the prog…" at bounding box center [686, 406] width 1324 height 595
click at [154, 118] on h5 "I'm not a traditional designer, is this programme right for me?" at bounding box center [386, 126] width 725 height 16
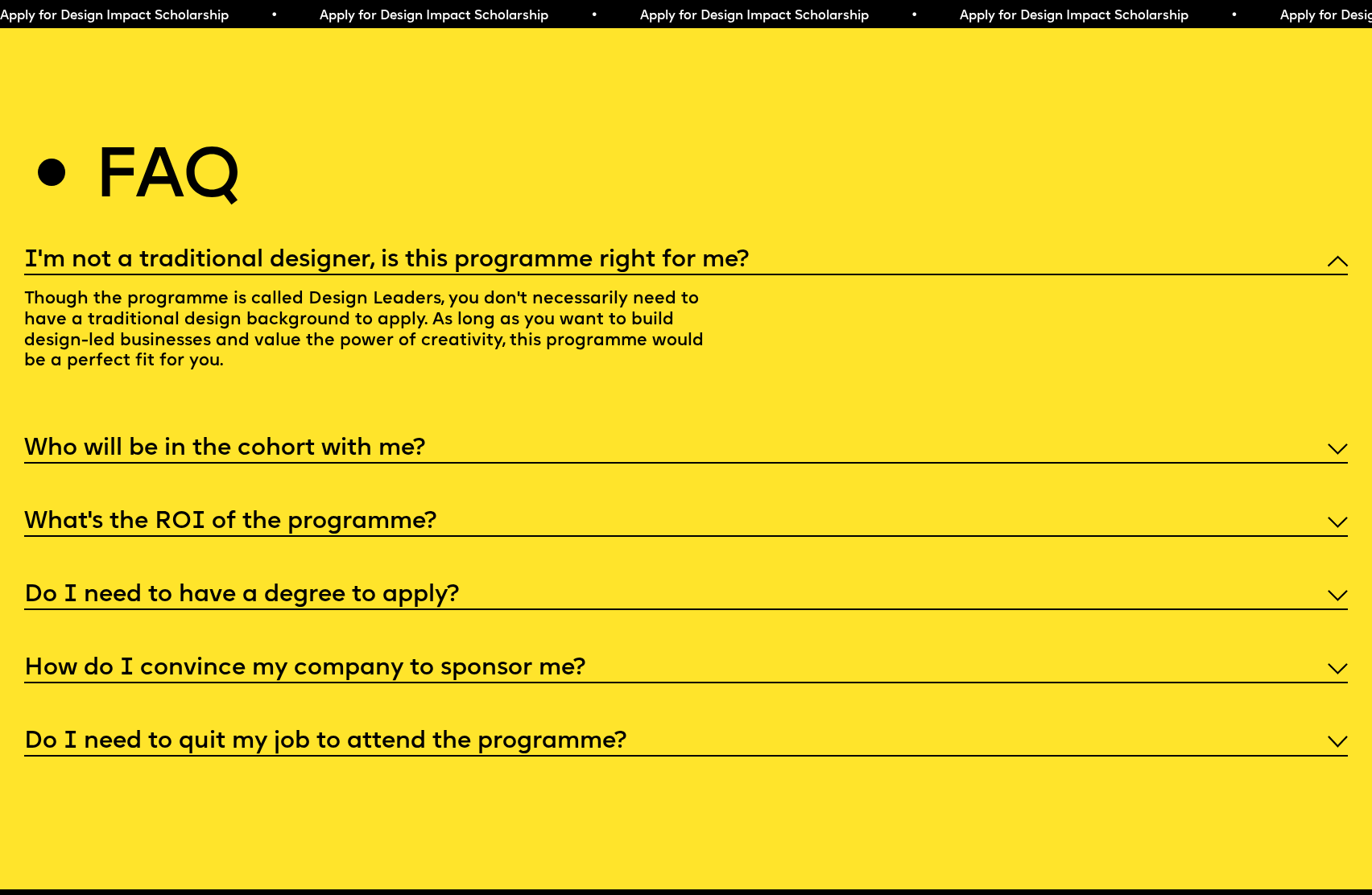
scroll to position [7027, 0]
